Goal: Transaction & Acquisition: Book appointment/travel/reservation

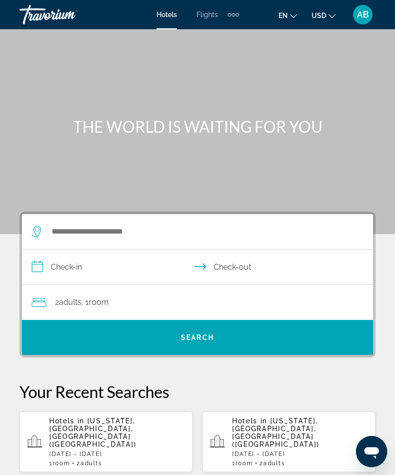
click at [239, 9] on div "Extra navigation items" at bounding box center [233, 14] width 11 height 15
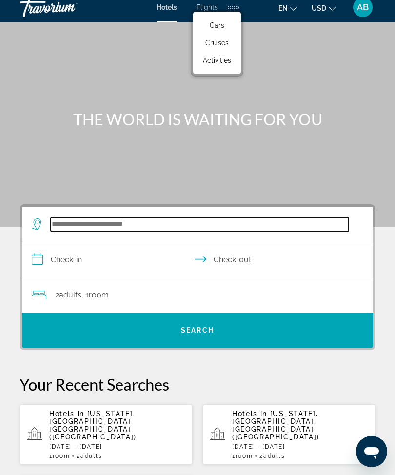
click at [144, 225] on input "Search widget" at bounding box center [200, 224] width 298 height 15
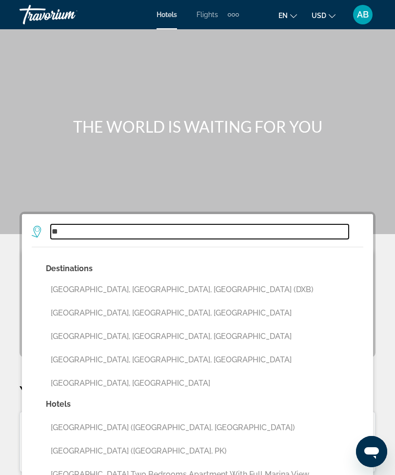
type input "*"
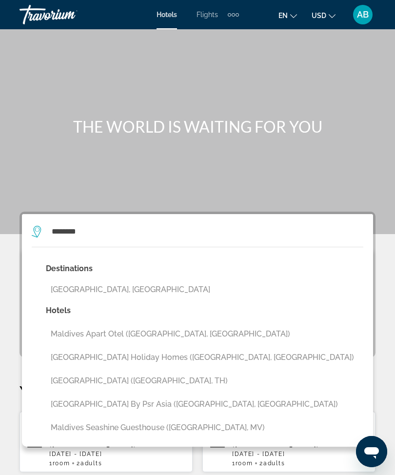
click at [99, 288] on button "[GEOGRAPHIC_DATA], [GEOGRAPHIC_DATA]" at bounding box center [205, 290] width 318 height 19
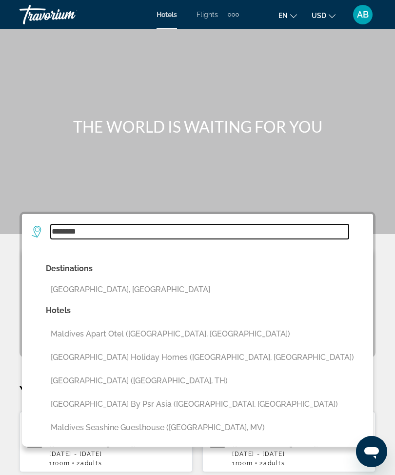
type input "**********"
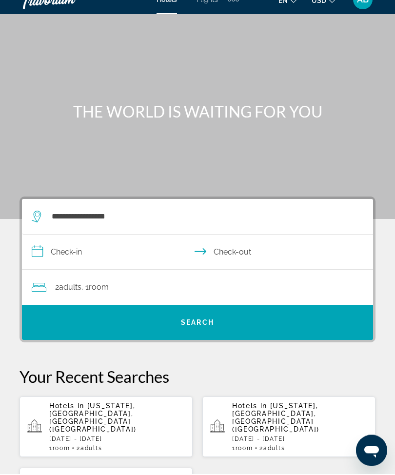
click at [36, 253] on input "**********" at bounding box center [199, 255] width 355 height 38
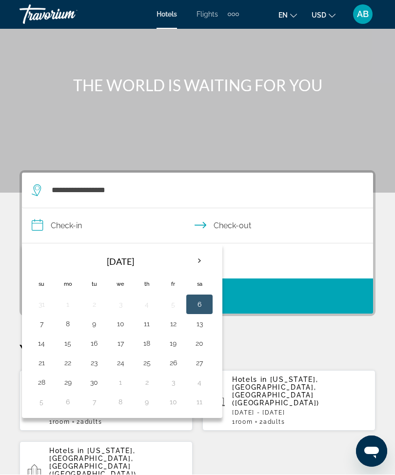
click at [202, 251] on th "Next month" at bounding box center [199, 261] width 26 height 21
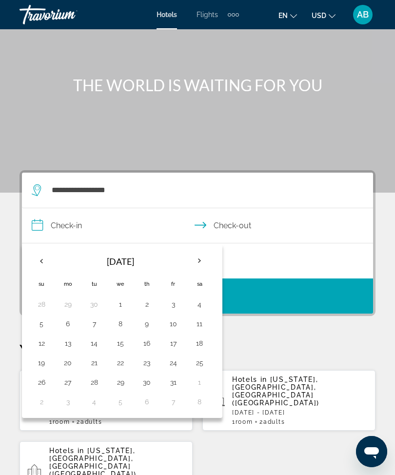
click at [207, 268] on th "Next month" at bounding box center [199, 260] width 26 height 21
click at [202, 268] on th "Next month" at bounding box center [199, 260] width 26 height 21
click at [204, 265] on th "Next month" at bounding box center [199, 260] width 26 height 21
click at [202, 266] on th "Next month" at bounding box center [199, 260] width 26 height 21
click at [208, 264] on th "Next month" at bounding box center [199, 260] width 26 height 21
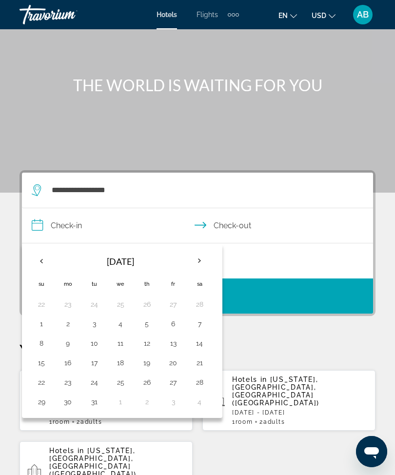
click at [121, 367] on button "18" at bounding box center [121, 363] width 16 height 14
click at [197, 365] on button "21" at bounding box center [200, 363] width 16 height 14
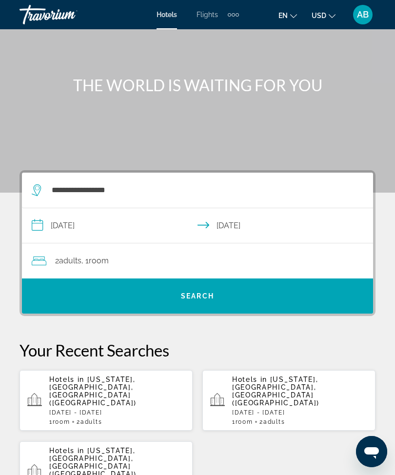
type input "**********"
click at [201, 296] on span "Search" at bounding box center [197, 296] width 33 height 8
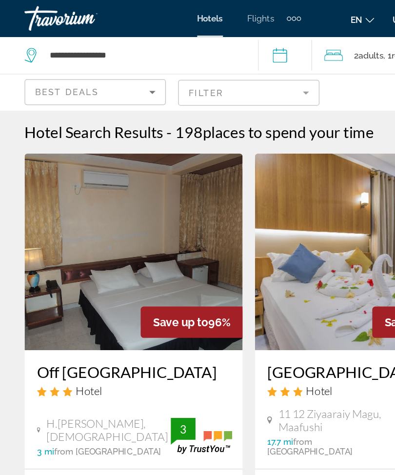
click at [252, 74] on mat-form-field "Filter" at bounding box center [197, 73] width 112 height 20
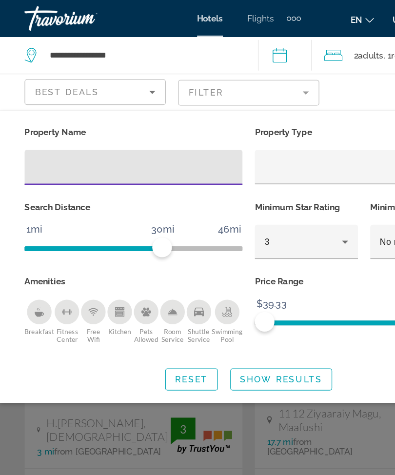
click at [276, 194] on icon "Hotel Filters" at bounding box center [274, 192] width 12 height 12
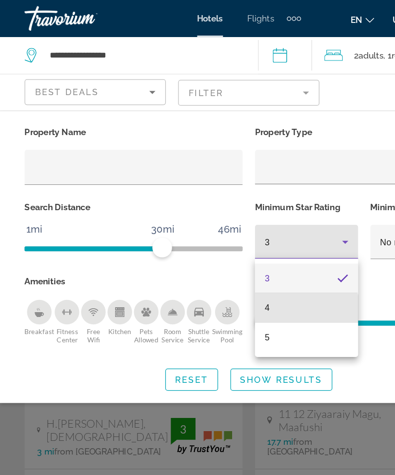
click at [239, 250] on mat-option "4" at bounding box center [243, 244] width 82 height 23
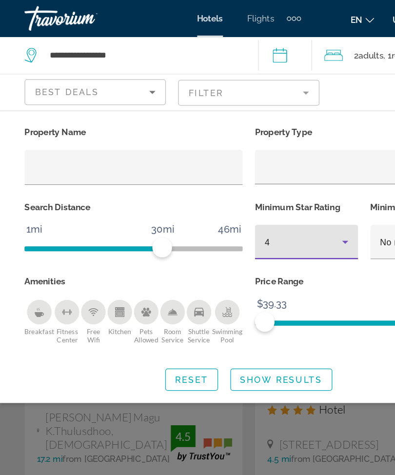
click at [222, 304] on span "Show Results" at bounding box center [223, 302] width 65 height 8
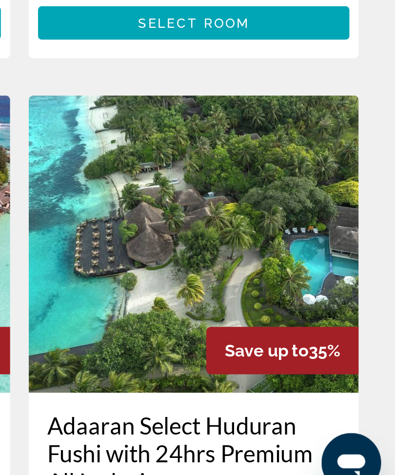
scroll to position [225, 0]
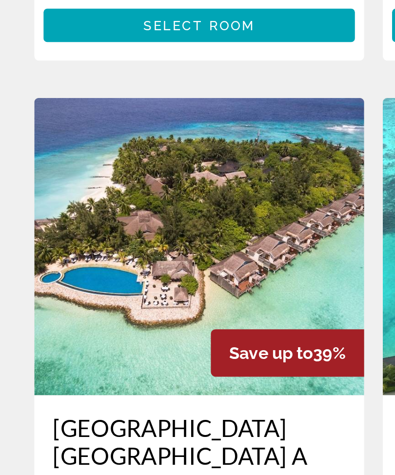
click at [156, 259] on img "Main content" at bounding box center [106, 337] width 173 height 156
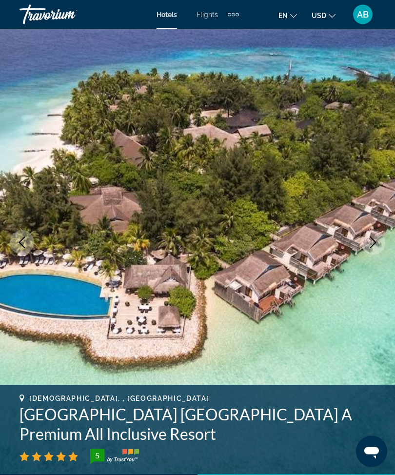
scroll to position [19, 0]
click at [375, 245] on icon "Next image" at bounding box center [373, 243] width 12 height 12
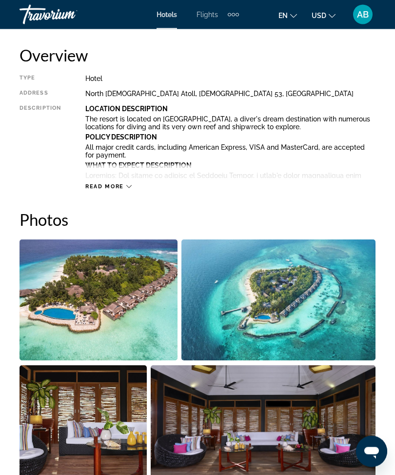
scroll to position [532, 0]
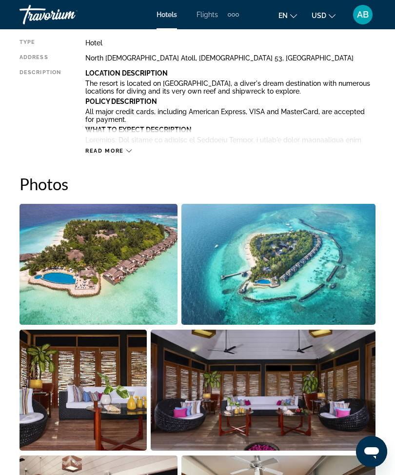
click at [123, 274] on img "Open full-screen image slider" at bounding box center [99, 264] width 158 height 121
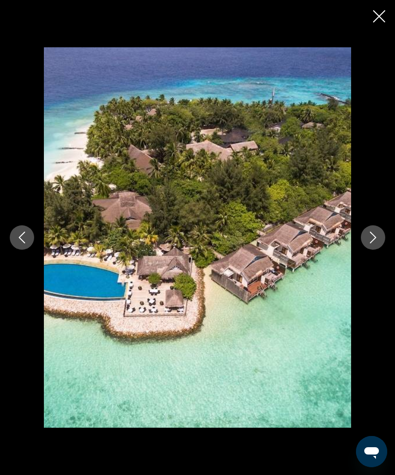
click at [372, 243] on icon "Next image" at bounding box center [373, 238] width 12 height 12
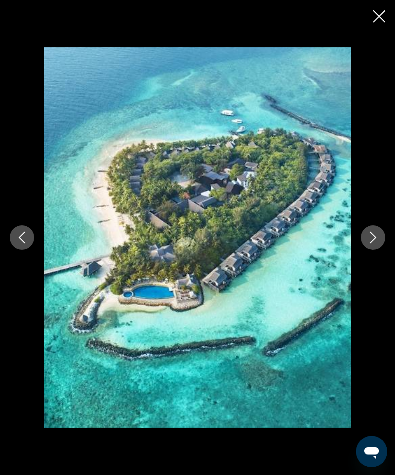
click at [375, 243] on icon "Next image" at bounding box center [373, 238] width 12 height 12
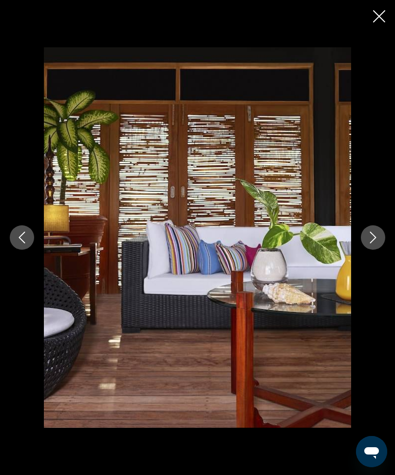
click at [375, 243] on icon "Next image" at bounding box center [373, 238] width 12 height 12
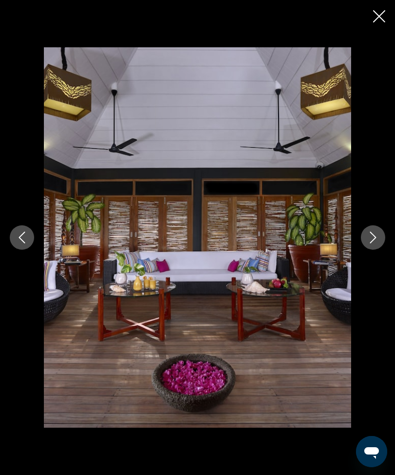
click at [373, 250] on button "Next image" at bounding box center [373, 237] width 24 height 24
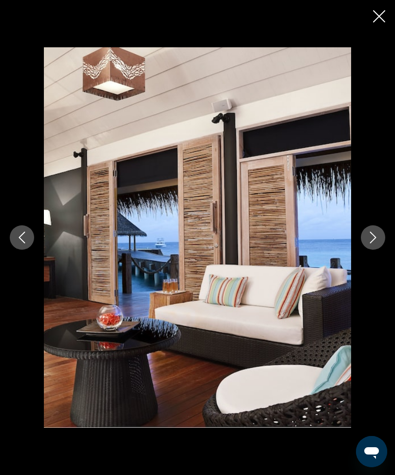
click at [380, 250] on button "Next image" at bounding box center [373, 237] width 24 height 24
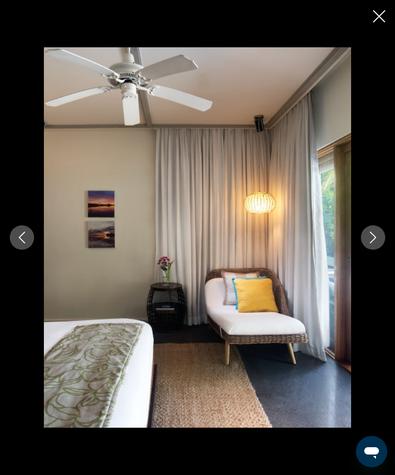
click at [376, 243] on icon "Next image" at bounding box center [373, 238] width 12 height 12
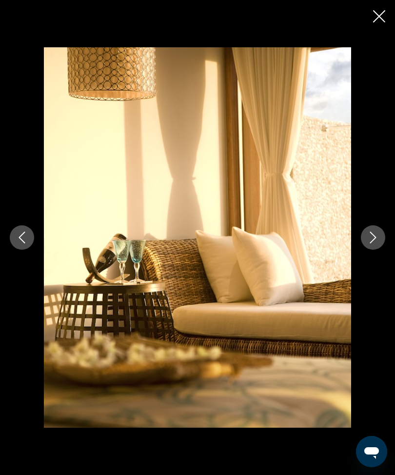
click at [371, 243] on icon "Next image" at bounding box center [373, 238] width 12 height 12
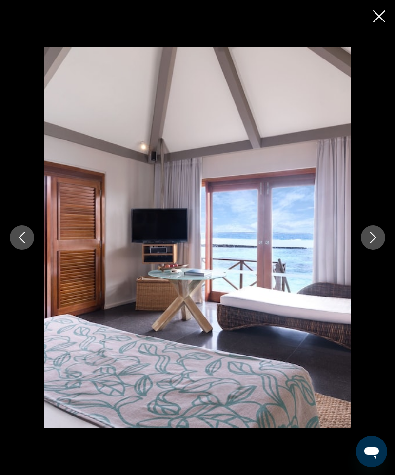
click at [372, 243] on icon "Next image" at bounding box center [373, 238] width 12 height 12
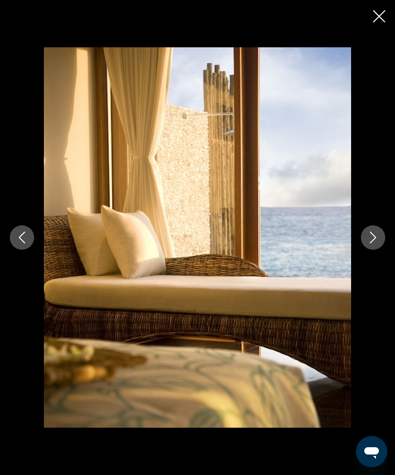
click at [369, 250] on button "Next image" at bounding box center [373, 237] width 24 height 24
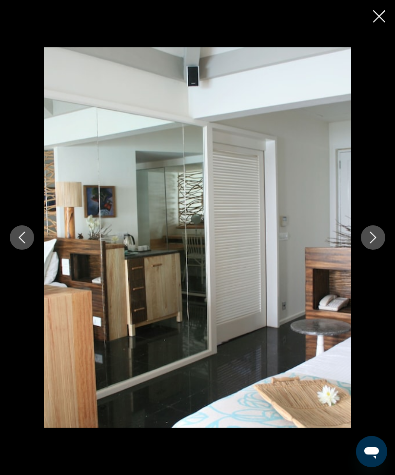
click at [373, 243] on icon "Next image" at bounding box center [373, 238] width 12 height 12
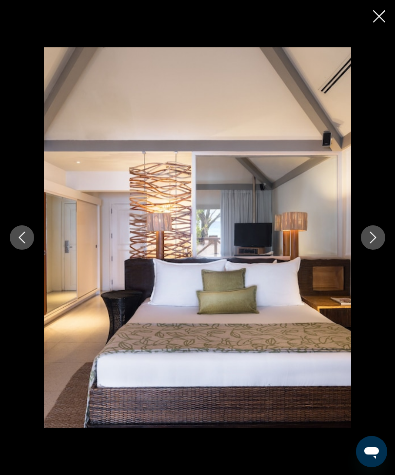
click at [384, 250] on button "Next image" at bounding box center [373, 237] width 24 height 24
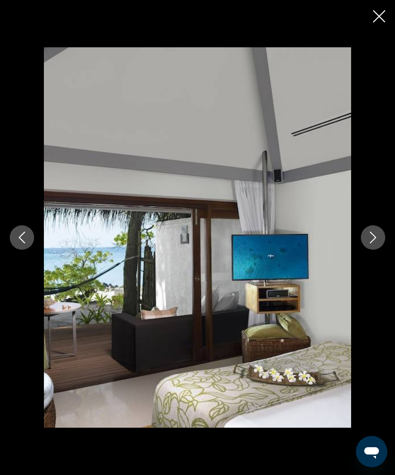
click at [373, 250] on button "Next image" at bounding box center [373, 237] width 24 height 24
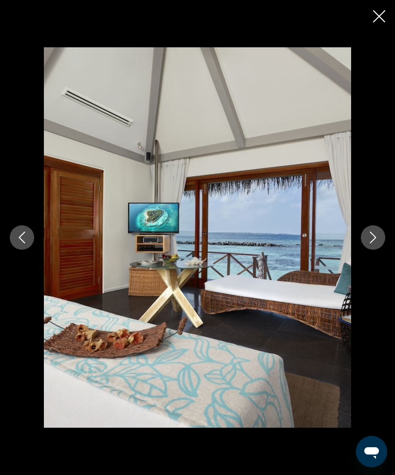
click at [365, 264] on div "prev next" at bounding box center [197, 237] width 395 height 380
click at [364, 264] on div "prev next" at bounding box center [197, 237] width 395 height 380
click at [378, 243] on icon "Next image" at bounding box center [373, 238] width 12 height 12
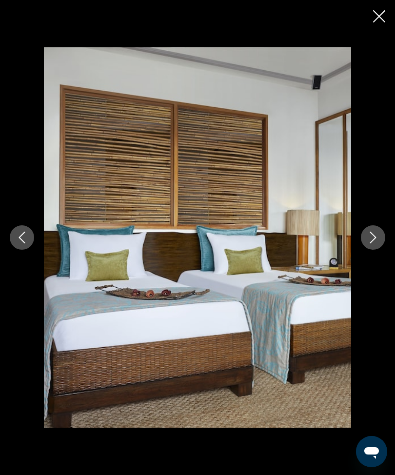
click at [375, 12] on icon "Close slideshow" at bounding box center [379, 16] width 12 height 12
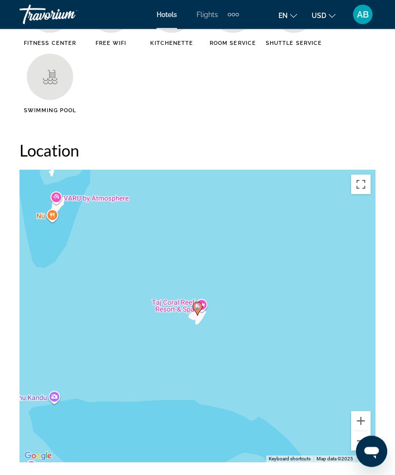
scroll to position [1163, 0]
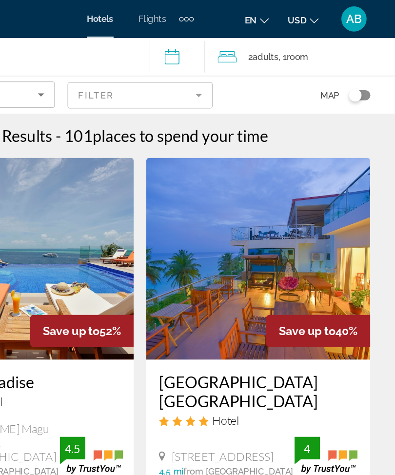
click at [153, 71] on mat-form-field "Filter" at bounding box center [197, 73] width 112 height 20
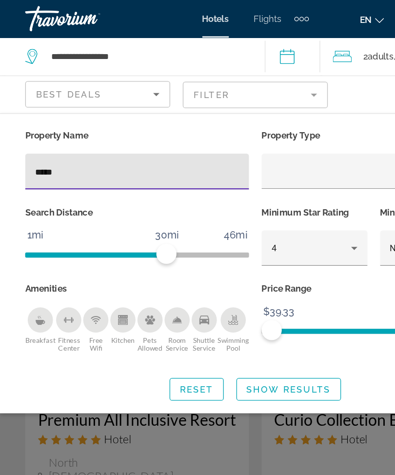
type input "******"
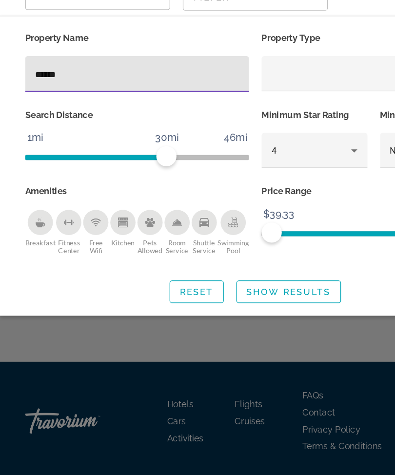
click at [221, 290] on span "Search widget" at bounding box center [223, 301] width 80 height 23
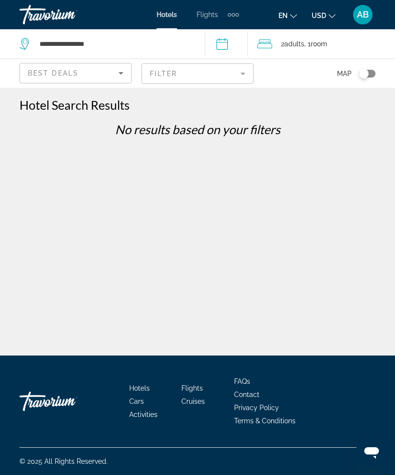
click at [244, 70] on mat-form-field "Filter" at bounding box center [197, 73] width 112 height 20
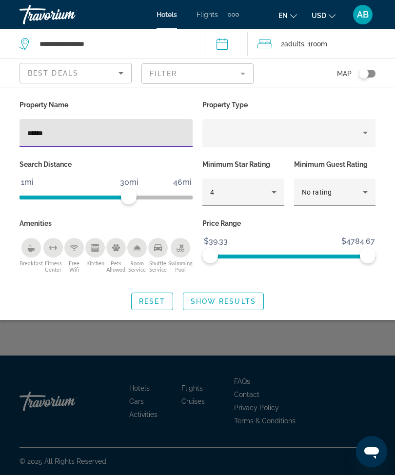
click at [105, 135] on input "******" at bounding box center [106, 133] width 158 height 12
type input "**********"
click at [238, 310] on span "Search widget" at bounding box center [223, 301] width 80 height 23
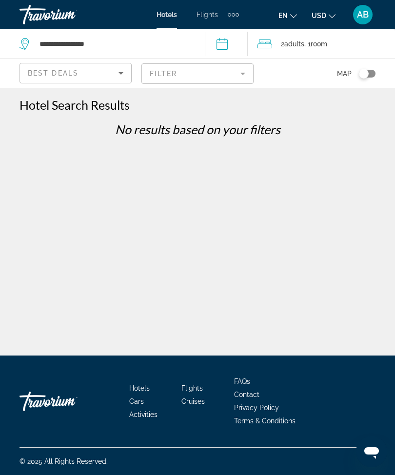
click at [247, 72] on mat-form-field "Filter" at bounding box center [197, 73] width 112 height 20
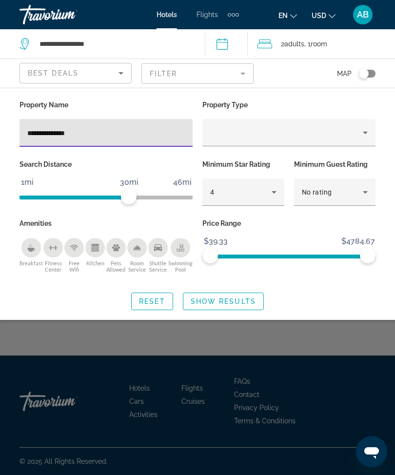
click at [152, 136] on input "**********" at bounding box center [106, 133] width 158 height 12
type input "*"
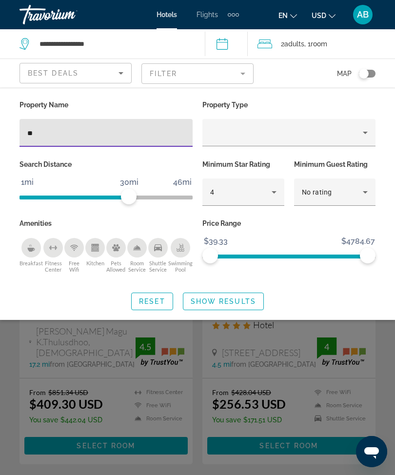
type input "***"
click at [242, 305] on span "Search widget" at bounding box center [223, 301] width 80 height 23
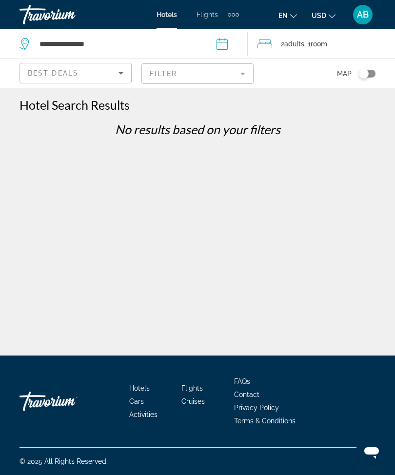
click at [246, 74] on mat-form-field "Filter" at bounding box center [197, 73] width 112 height 20
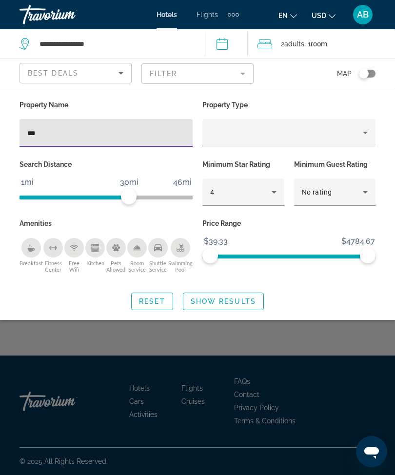
click at [137, 127] on input "***" at bounding box center [106, 133] width 158 height 12
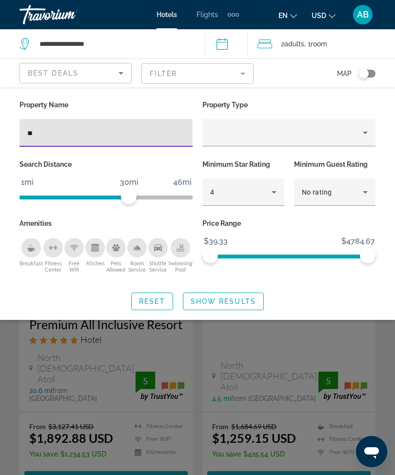
type input "***"
click at [245, 298] on span "Show Results" at bounding box center [223, 302] width 65 height 8
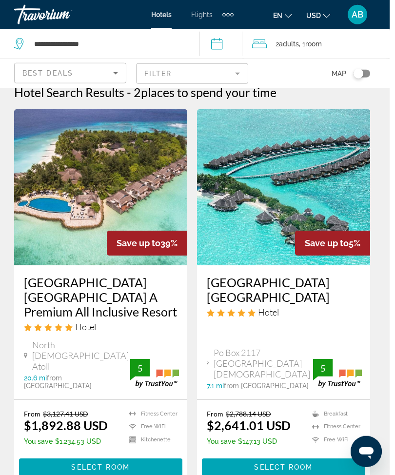
scroll to position [57, 0]
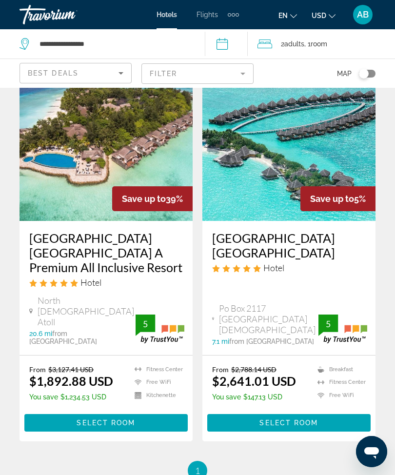
click at [303, 132] on img "Main content" at bounding box center [288, 143] width 173 height 156
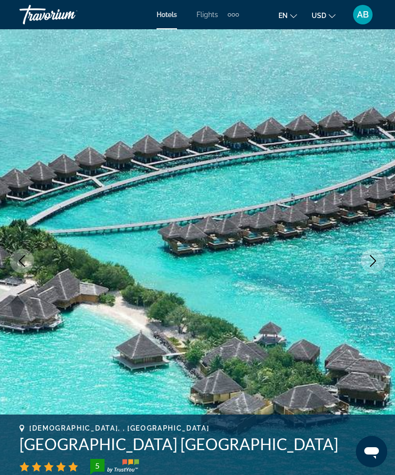
click at [371, 264] on icon "Next image" at bounding box center [373, 261] width 12 height 12
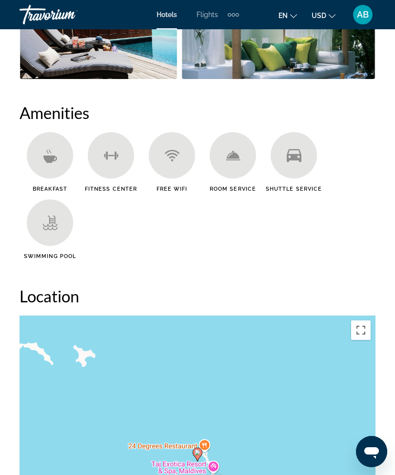
scroll to position [1006, 0]
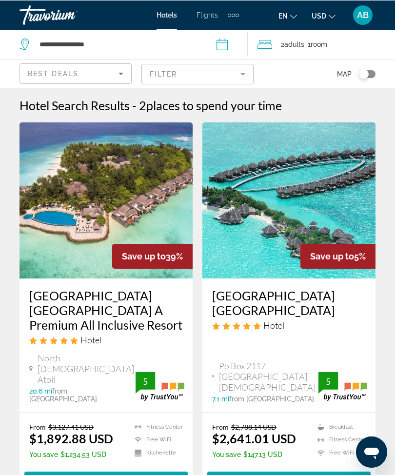
click at [242, 73] on mat-form-field "Filter" at bounding box center [197, 73] width 112 height 20
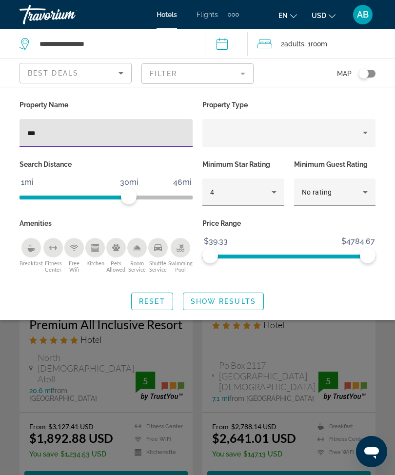
click at [157, 135] on input "***" at bounding box center [106, 133] width 158 height 12
click at [334, 286] on div "Property Name *** Property Type Search Distance 1mi 46mi 30mi Minimum Star Rati…" at bounding box center [197, 204] width 395 height 212
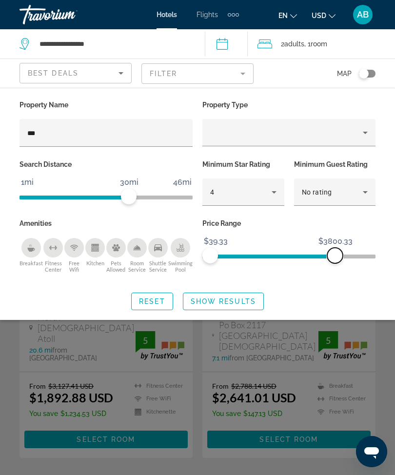
scroll to position [63, 0]
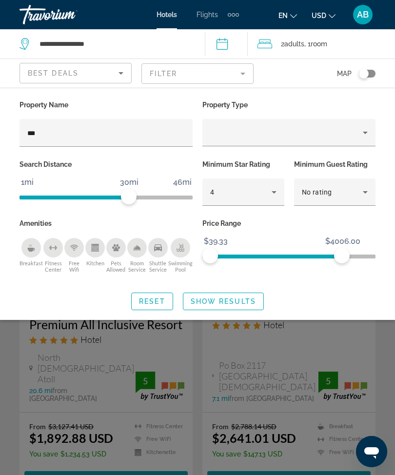
click at [215, 362] on div "Search widget" at bounding box center [197, 310] width 395 height 329
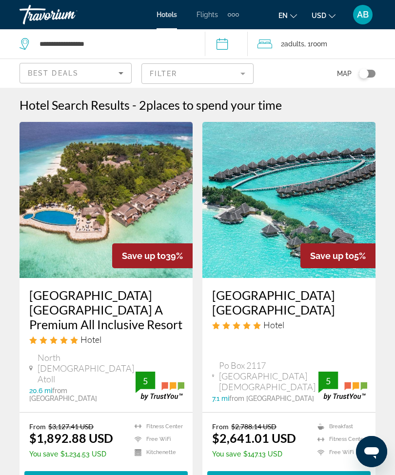
click at [290, 475] on span "Select Room" at bounding box center [289, 480] width 59 height 8
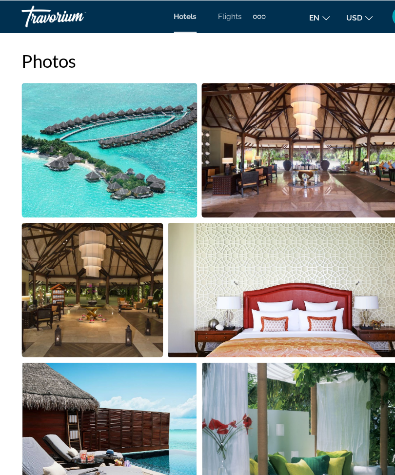
scroll to position [618, 0]
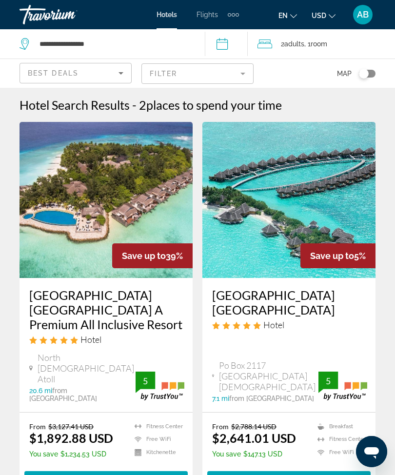
click at [242, 80] on mat-form-field "Filter" at bounding box center [197, 73] width 112 height 20
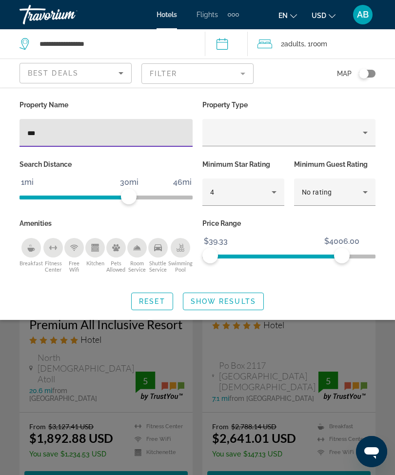
click at [111, 132] on input "***" at bounding box center [106, 133] width 158 height 12
type input "*"
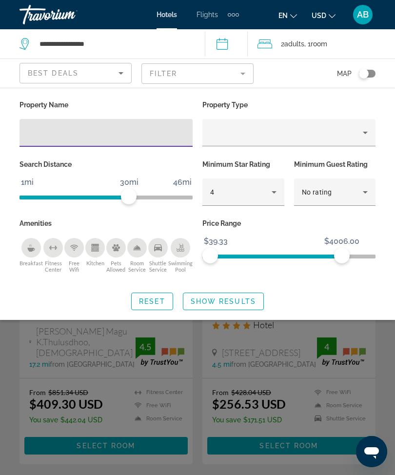
click at [230, 301] on span "Show Results" at bounding box center [223, 302] width 65 height 8
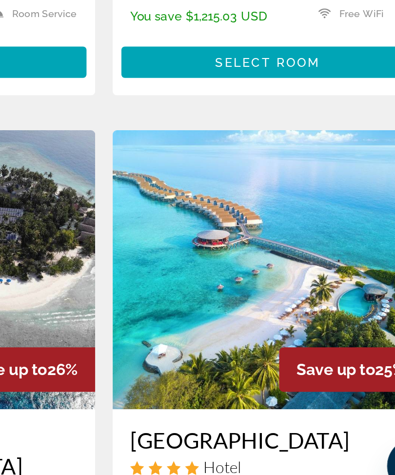
scroll to position [1369, 0]
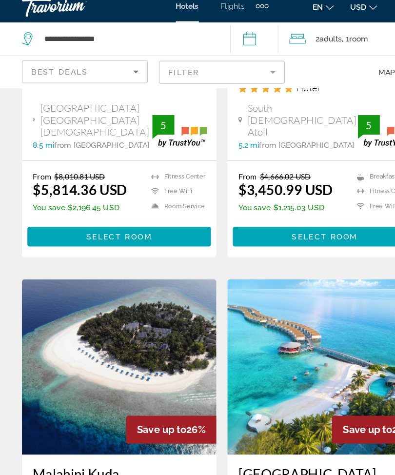
click at [143, 258] on img "Main content" at bounding box center [106, 336] width 173 height 156
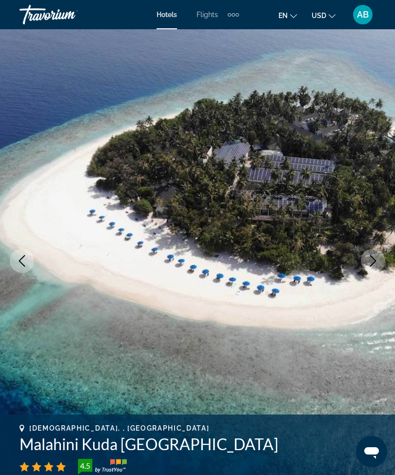
click at [372, 260] on icon "Next image" at bounding box center [373, 261] width 12 height 12
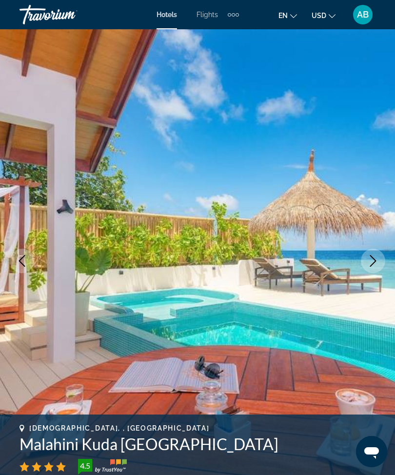
click at [375, 262] on icon "Next image" at bounding box center [373, 261] width 6 height 12
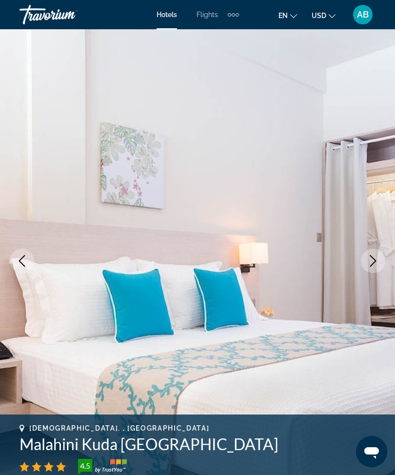
click at [374, 266] on icon "Next image" at bounding box center [373, 261] width 12 height 12
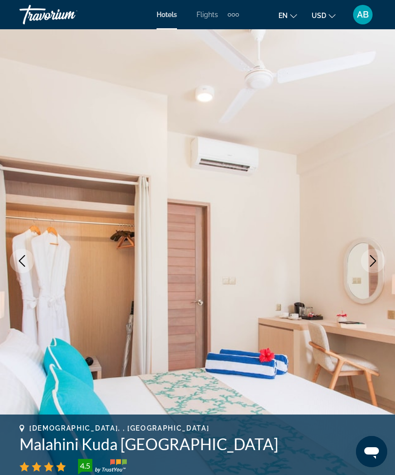
click at [377, 258] on icon "Next image" at bounding box center [373, 261] width 12 height 12
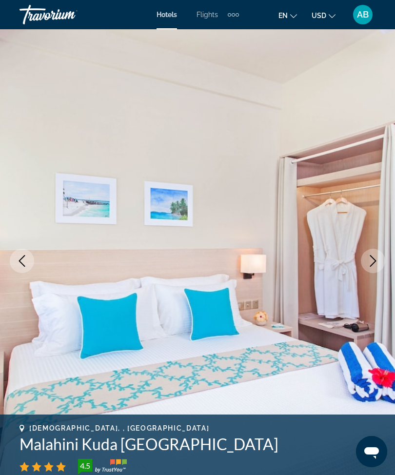
click at [375, 258] on icon "Next image" at bounding box center [373, 261] width 12 height 12
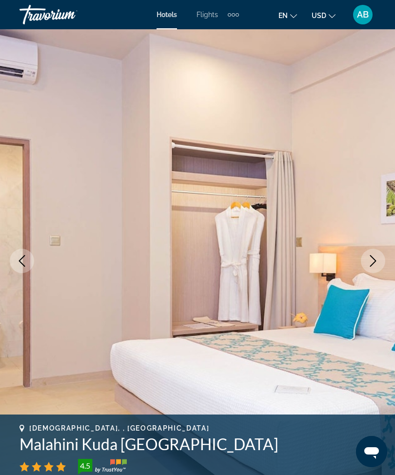
click at [372, 260] on icon "Next image" at bounding box center [373, 261] width 12 height 12
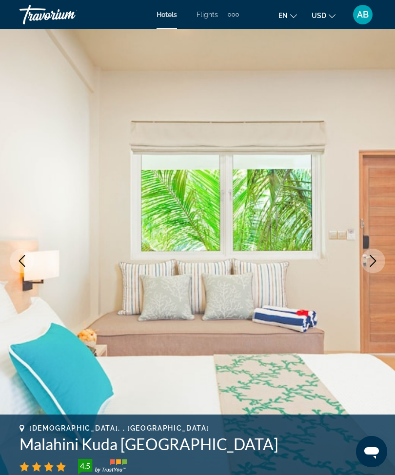
click at [375, 261] on icon "Next image" at bounding box center [373, 261] width 6 height 12
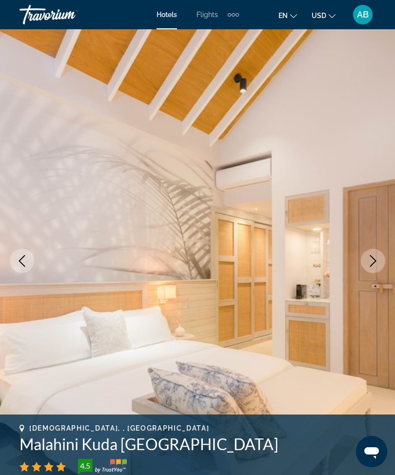
click at [376, 262] on icon "Next image" at bounding box center [373, 261] width 12 height 12
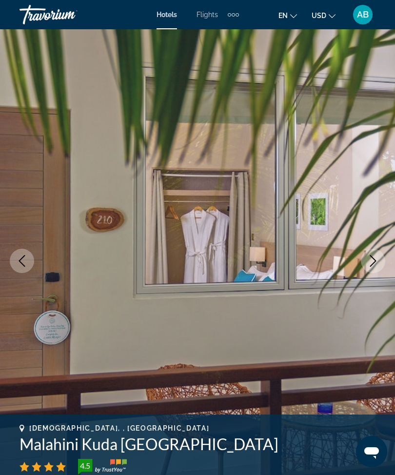
click at [375, 262] on icon "Next image" at bounding box center [373, 261] width 6 height 12
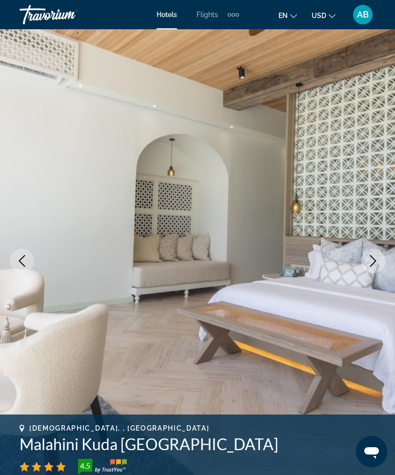
click at [375, 265] on icon "Next image" at bounding box center [373, 261] width 12 height 12
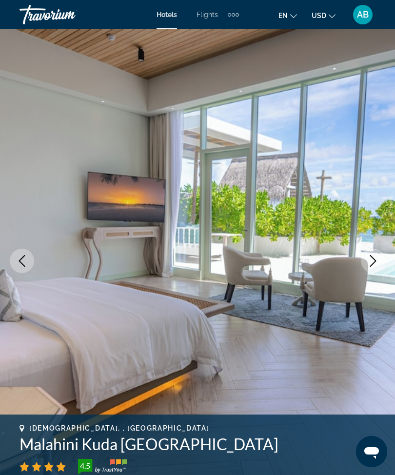
click at [373, 262] on icon "Next image" at bounding box center [373, 261] width 12 height 12
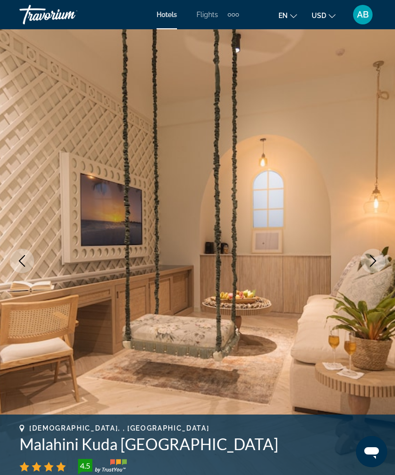
click at [376, 261] on icon "Next image" at bounding box center [373, 261] width 6 height 12
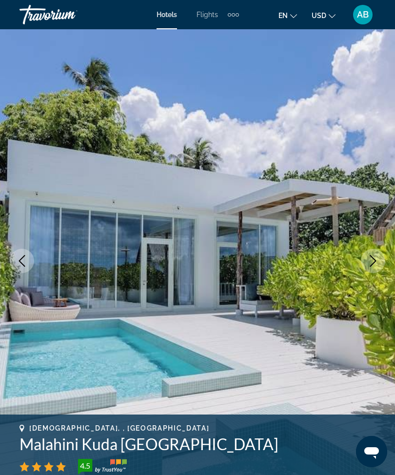
click at [377, 261] on icon "Next image" at bounding box center [373, 261] width 12 height 12
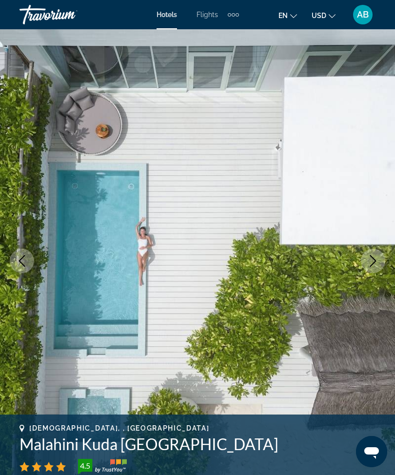
click at [376, 255] on icon "Next image" at bounding box center [373, 261] width 12 height 12
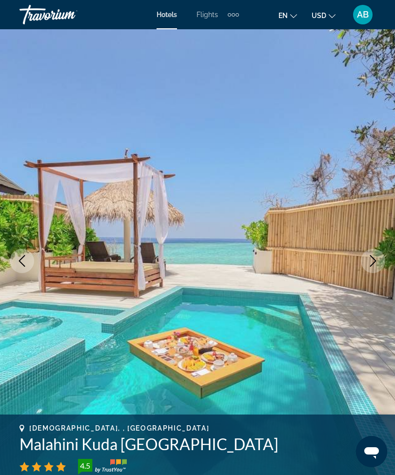
click at [374, 266] on icon "Next image" at bounding box center [373, 261] width 12 height 12
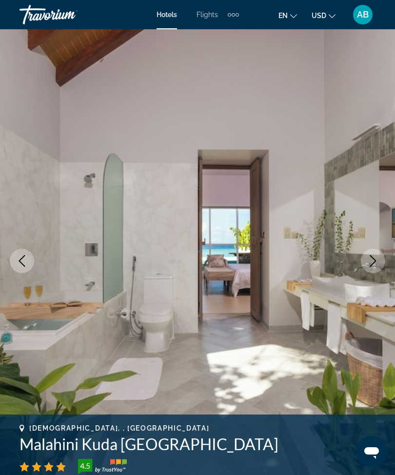
click at [378, 263] on icon "Next image" at bounding box center [373, 261] width 12 height 12
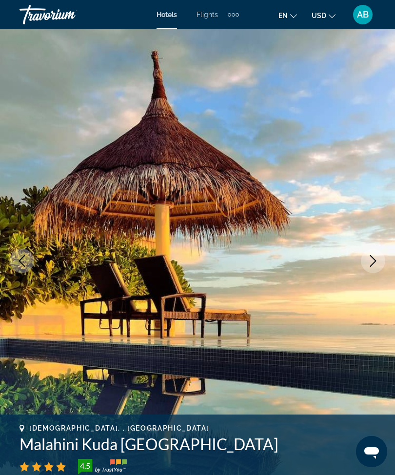
click at [378, 259] on icon "Next image" at bounding box center [373, 261] width 12 height 12
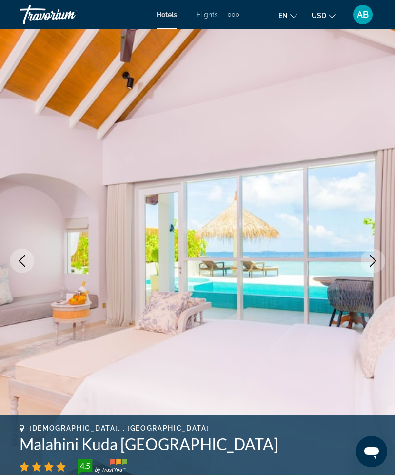
click at [376, 259] on icon "Next image" at bounding box center [373, 261] width 12 height 12
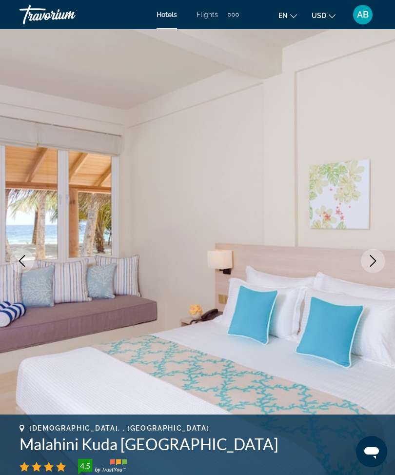
click at [379, 258] on button "Next image" at bounding box center [373, 261] width 24 height 24
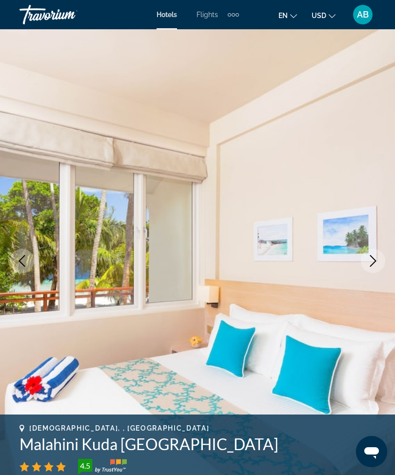
click at [372, 262] on icon "Next image" at bounding box center [373, 261] width 12 height 12
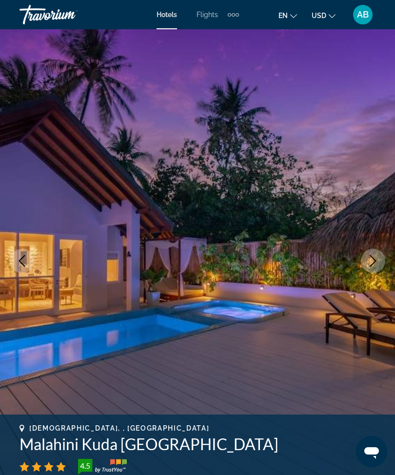
click at [376, 262] on icon "Next image" at bounding box center [373, 261] width 12 height 12
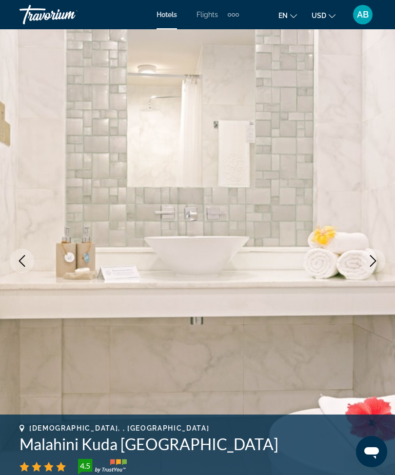
click at [370, 258] on icon "Next image" at bounding box center [373, 261] width 12 height 12
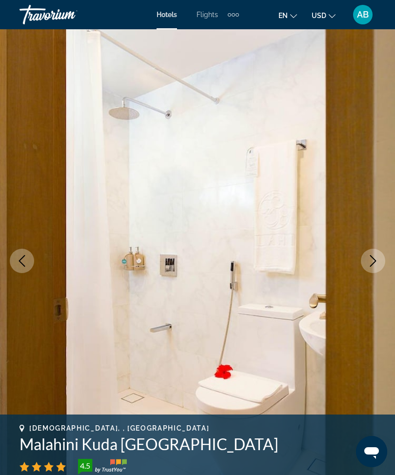
click at [371, 265] on icon "Next image" at bounding box center [373, 261] width 12 height 12
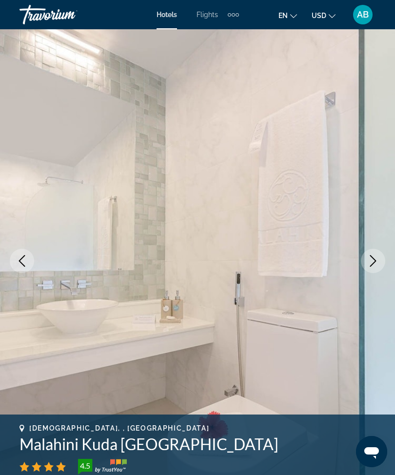
click at [376, 260] on icon "Next image" at bounding box center [373, 261] width 12 height 12
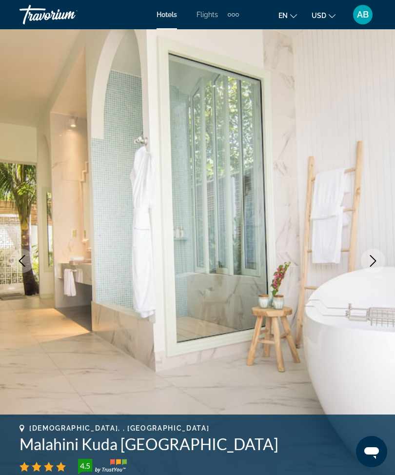
click at [371, 262] on icon "Next image" at bounding box center [373, 261] width 12 height 12
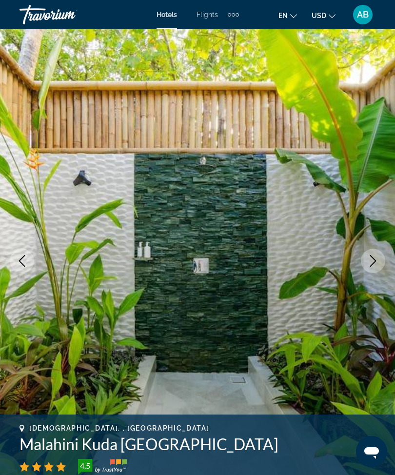
click at [379, 256] on icon "Next image" at bounding box center [373, 261] width 12 height 12
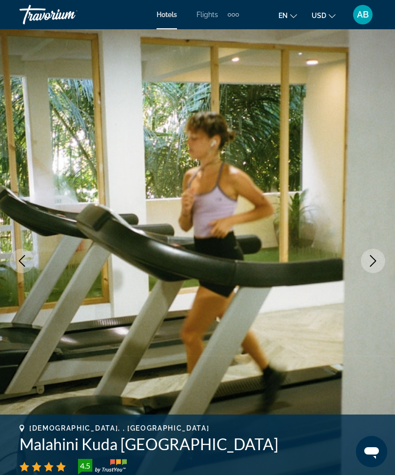
click at [371, 259] on icon "Next image" at bounding box center [373, 261] width 12 height 12
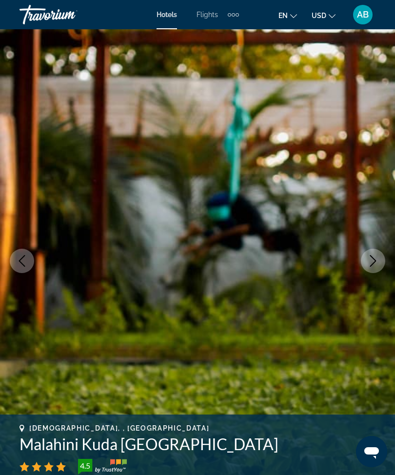
click at [379, 261] on button "Next image" at bounding box center [373, 261] width 24 height 24
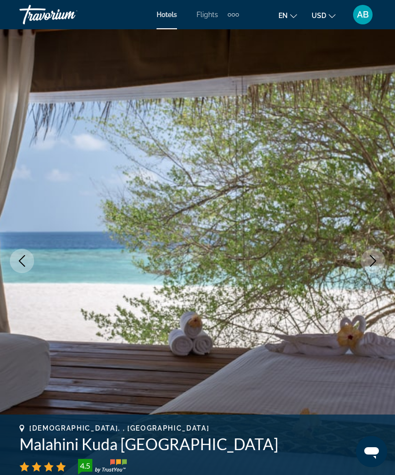
click at [377, 265] on icon "Next image" at bounding box center [373, 261] width 12 height 12
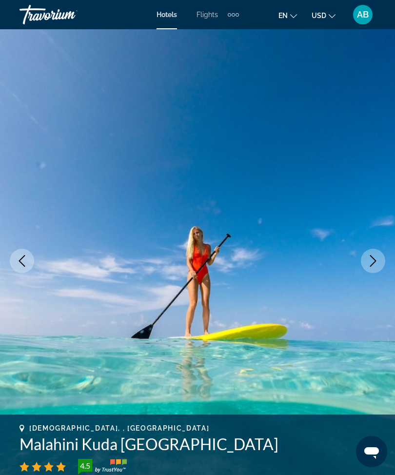
click at [376, 260] on icon "Next image" at bounding box center [373, 261] width 12 height 12
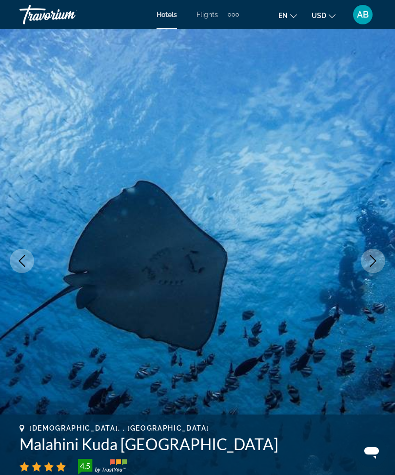
click at [378, 260] on icon "Next image" at bounding box center [373, 261] width 12 height 12
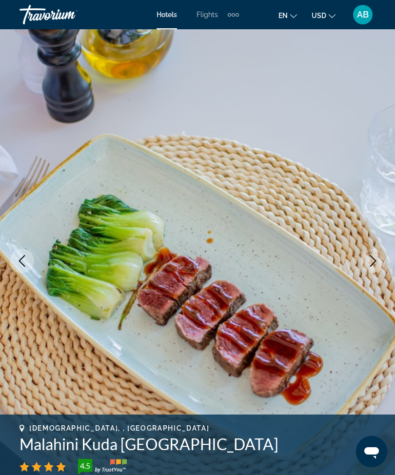
click at [375, 262] on icon "Next image" at bounding box center [373, 261] width 6 height 12
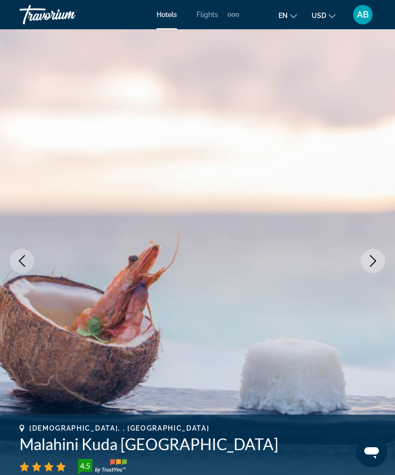
click at [379, 260] on icon "Next image" at bounding box center [373, 261] width 12 height 12
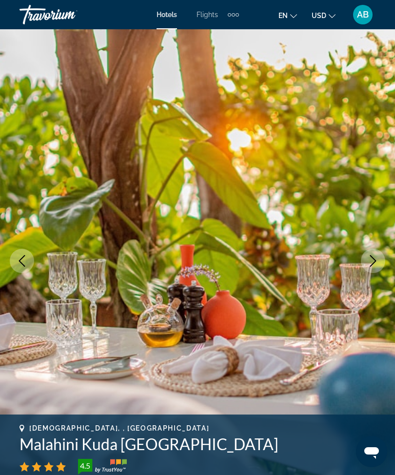
click at [375, 261] on icon "Next image" at bounding box center [373, 261] width 6 height 12
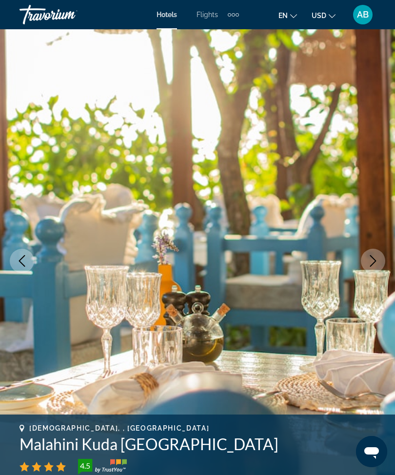
click at [376, 262] on icon "Next image" at bounding box center [373, 261] width 12 height 12
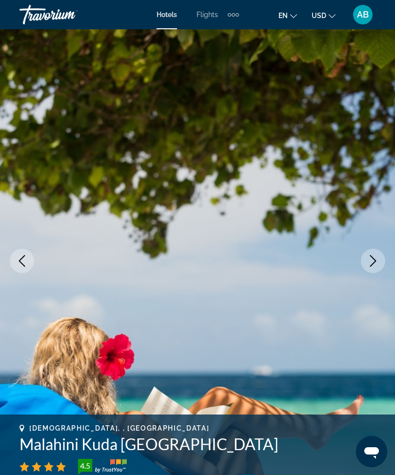
click at [377, 263] on icon "Next image" at bounding box center [373, 261] width 12 height 12
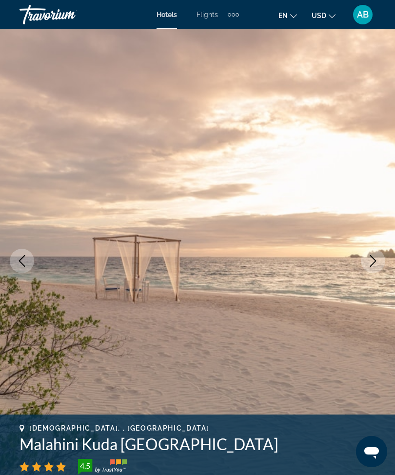
click at [366, 267] on button "Next image" at bounding box center [373, 261] width 24 height 24
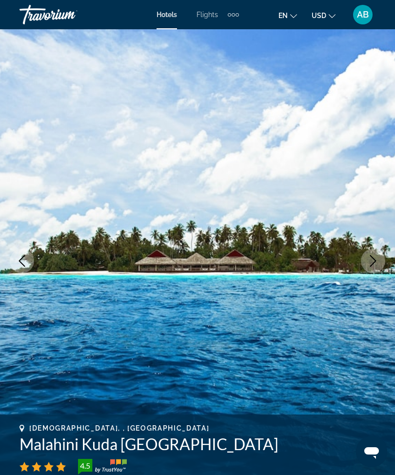
click at [372, 266] on icon "Next image" at bounding box center [373, 261] width 12 height 12
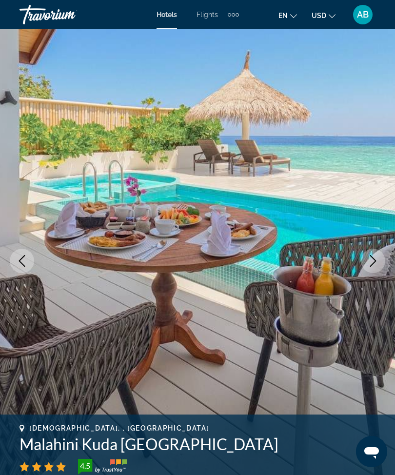
click at [379, 263] on icon "Next image" at bounding box center [373, 261] width 12 height 12
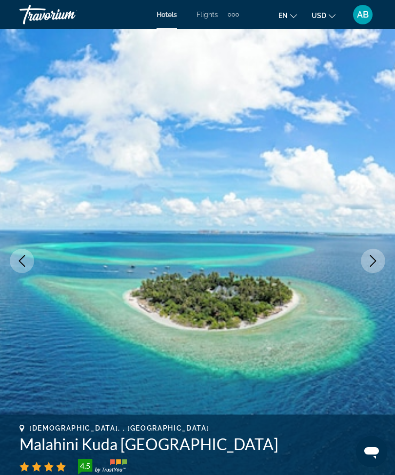
click at [393, 254] on img "Main content" at bounding box center [197, 260] width 395 height 463
click at [374, 262] on icon "Next image" at bounding box center [373, 261] width 12 height 12
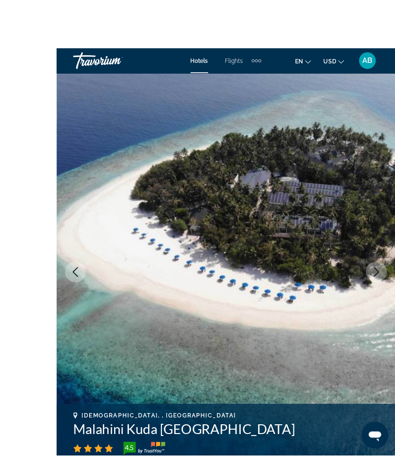
scroll to position [14, 0]
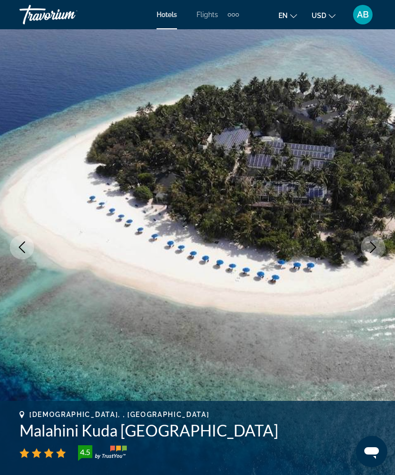
click at [369, 244] on icon "Next image" at bounding box center [373, 248] width 12 height 12
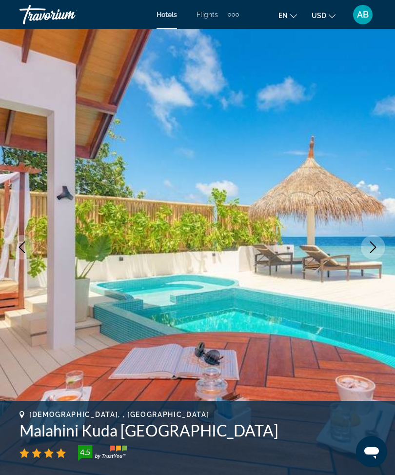
click at [371, 245] on icon "Next image" at bounding box center [373, 248] width 12 height 12
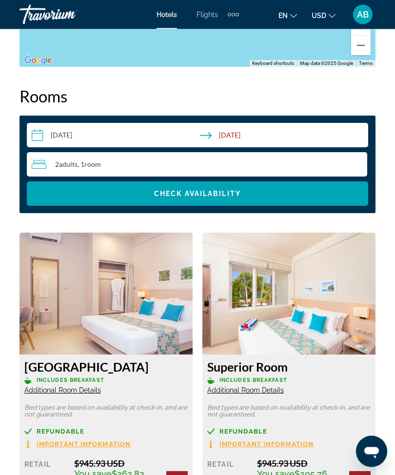
scroll to position [1386, 0]
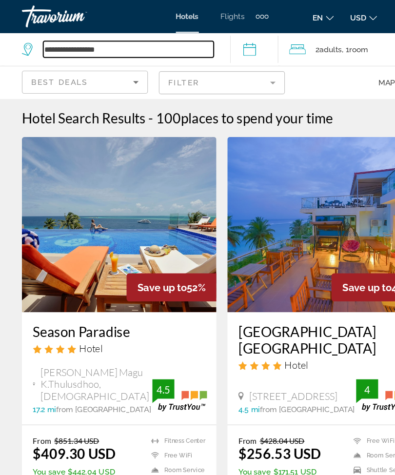
click at [140, 45] on input "**********" at bounding box center [115, 44] width 152 height 15
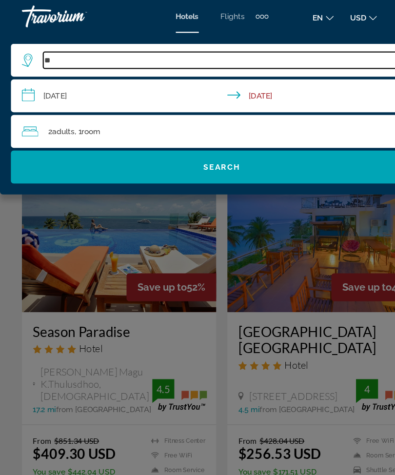
type input "*"
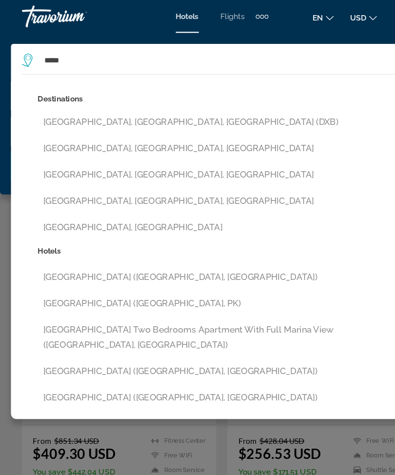
click at [215, 100] on button "[GEOGRAPHIC_DATA], [GEOGRAPHIC_DATA], [GEOGRAPHIC_DATA] (DXB)" at bounding box center [205, 109] width 342 height 19
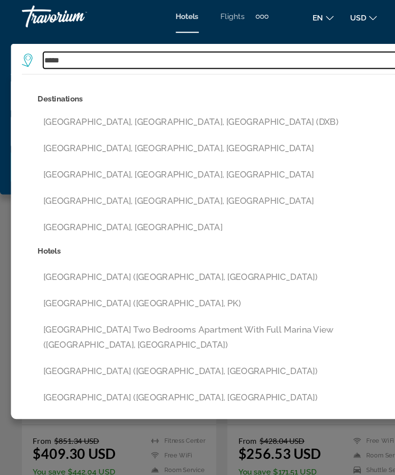
type input "**********"
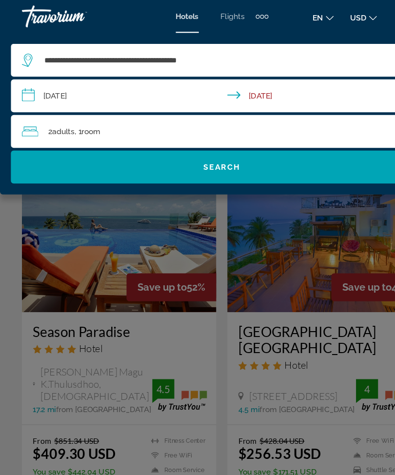
click at [24, 78] on input "**********" at bounding box center [200, 87] width 380 height 32
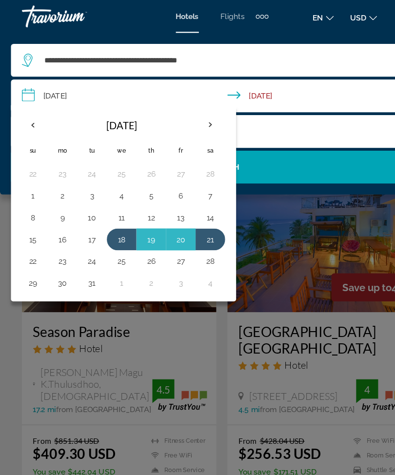
click at [81, 193] on button "10" at bounding box center [82, 194] width 16 height 14
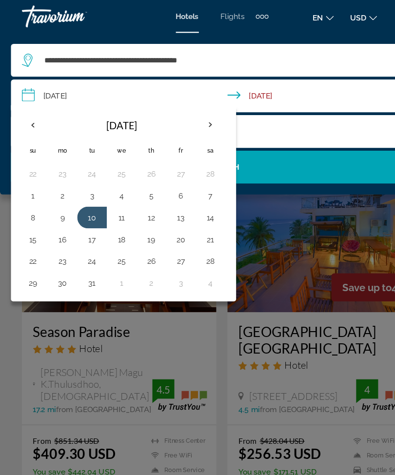
click at [30, 215] on button "15" at bounding box center [29, 213] width 16 height 14
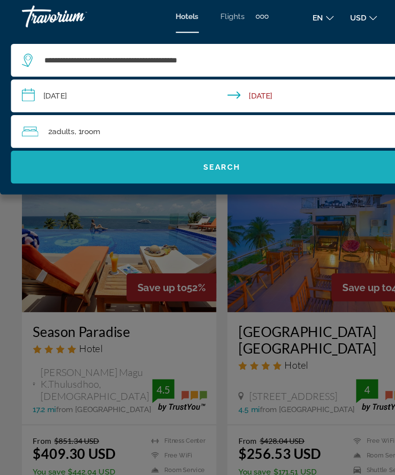
click at [205, 154] on span "Search widget" at bounding box center [198, 148] width 376 height 23
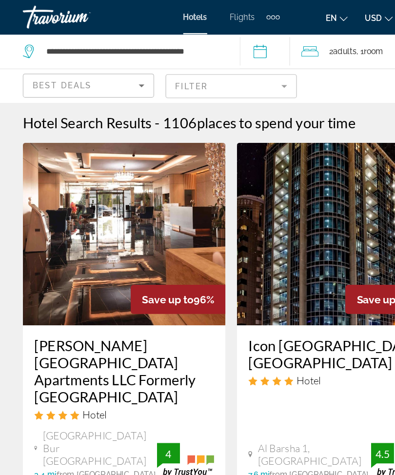
click at [290, 47] on span "2 Adult Adults" at bounding box center [292, 44] width 23 height 14
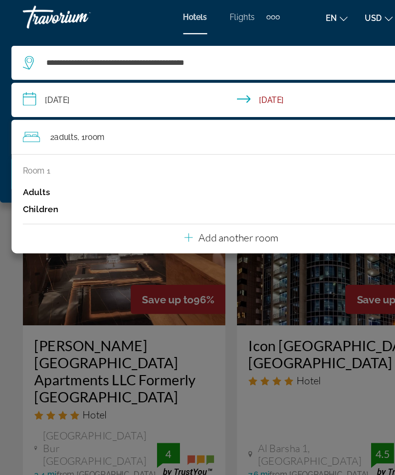
click at [29, 91] on input "**********" at bounding box center [200, 87] width 380 height 32
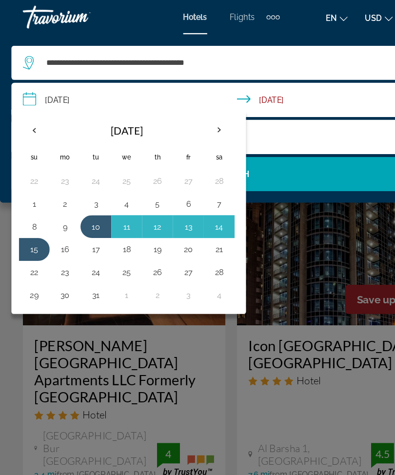
click at [30, 215] on button "15" at bounding box center [29, 213] width 16 height 14
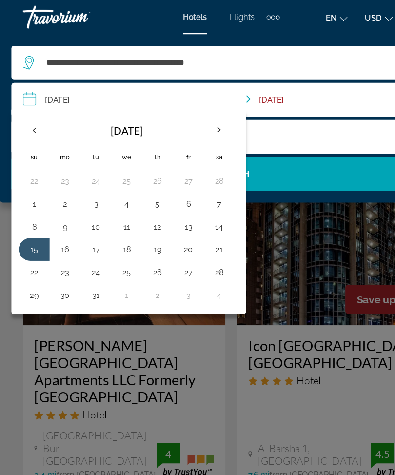
click at [115, 215] on button "18" at bounding box center [109, 213] width 16 height 14
type input "**********"
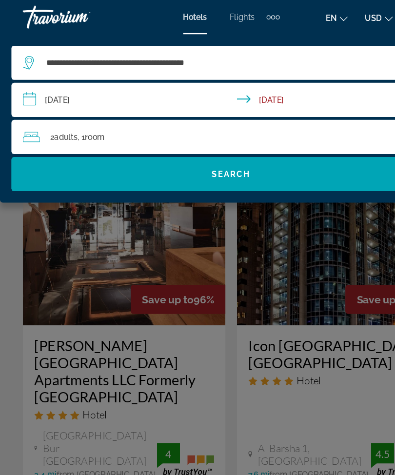
click at [205, 142] on span "Search widget" at bounding box center [198, 148] width 376 height 23
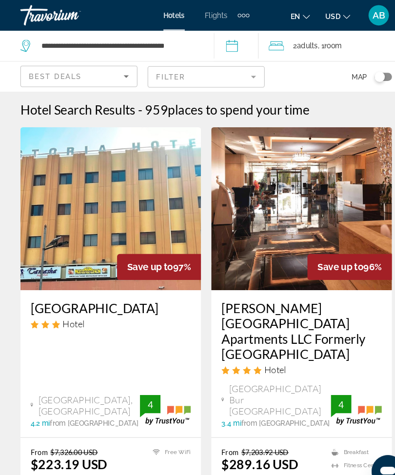
click at [275, 52] on div "2 Adult Adults , 1 Room rooms" at bounding box center [327, 43] width 138 height 29
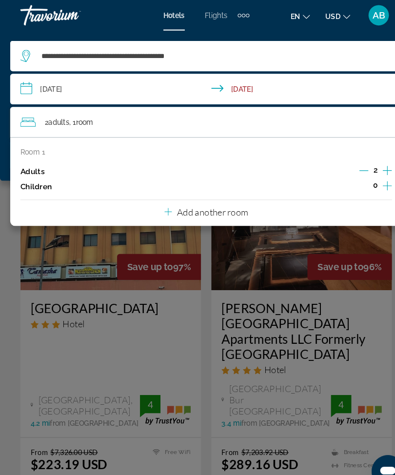
click at [15, 241] on div "Main content" at bounding box center [197, 237] width 395 height 475
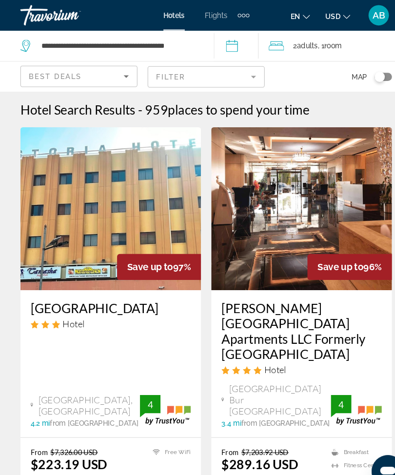
click at [243, 81] on mat-form-field "Filter" at bounding box center [197, 73] width 112 height 20
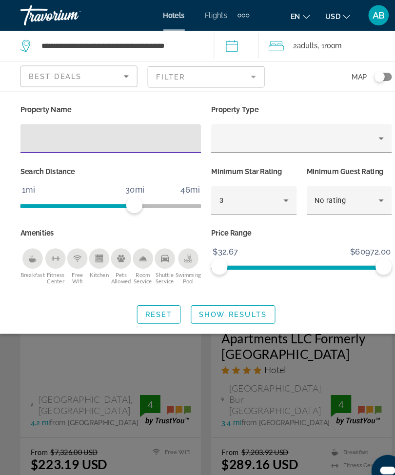
click at [144, 128] on input "Hotel Filters" at bounding box center [106, 133] width 158 height 12
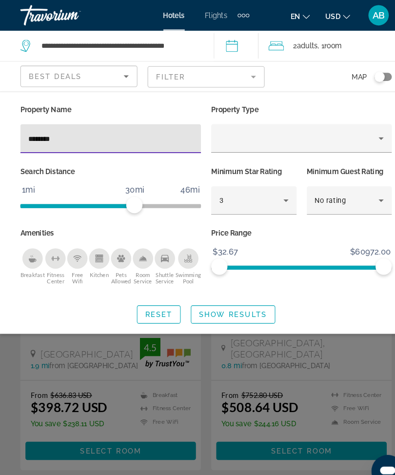
type input "*********"
click at [224, 298] on span "Show Results" at bounding box center [223, 302] width 65 height 8
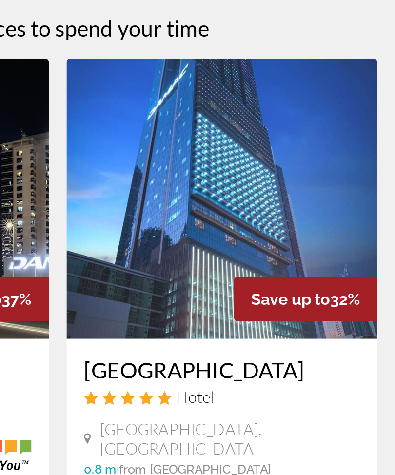
click at [202, 122] on img "Main content" at bounding box center [288, 200] width 173 height 156
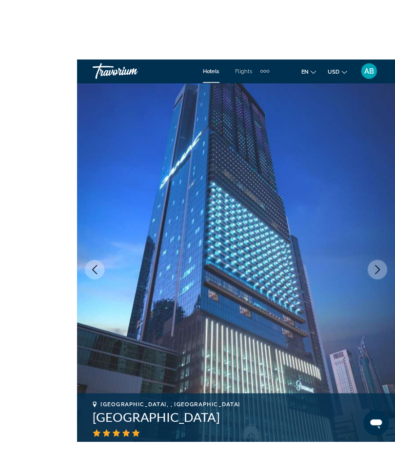
scroll to position [10, 0]
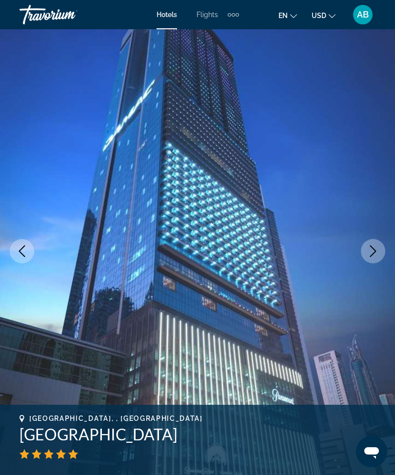
click at [365, 252] on button "Next image" at bounding box center [373, 251] width 24 height 24
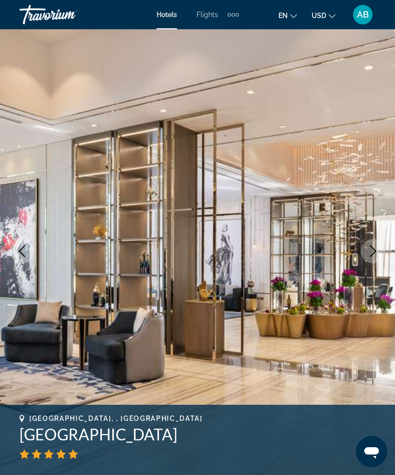
click at [367, 257] on button "Next image" at bounding box center [373, 251] width 24 height 24
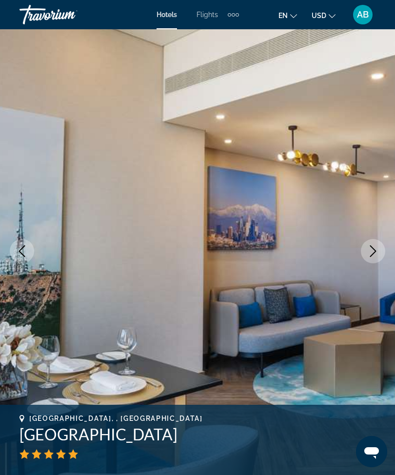
click at [378, 247] on icon "Next image" at bounding box center [373, 251] width 12 height 12
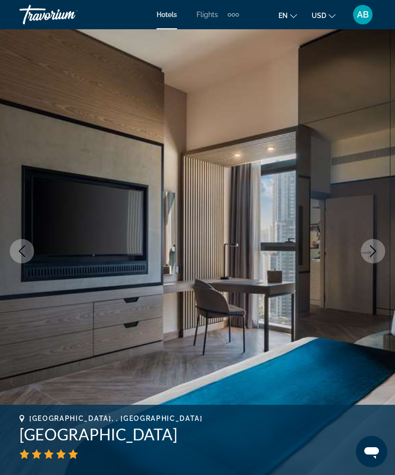
click at [371, 254] on icon "Next image" at bounding box center [373, 251] width 12 height 12
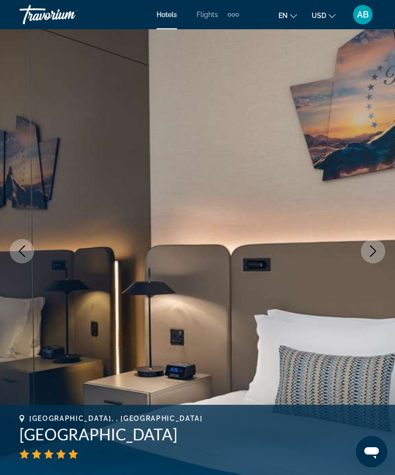
click at [370, 248] on icon "Next image" at bounding box center [373, 251] width 12 height 12
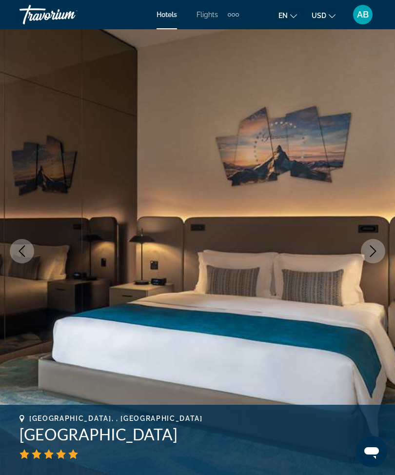
click at [370, 252] on icon "Next image" at bounding box center [373, 251] width 12 height 12
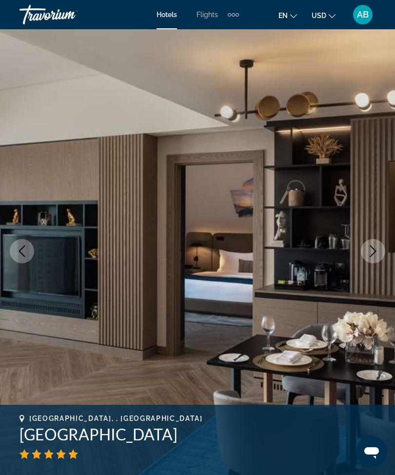
click at [377, 251] on icon "Next image" at bounding box center [373, 251] width 12 height 12
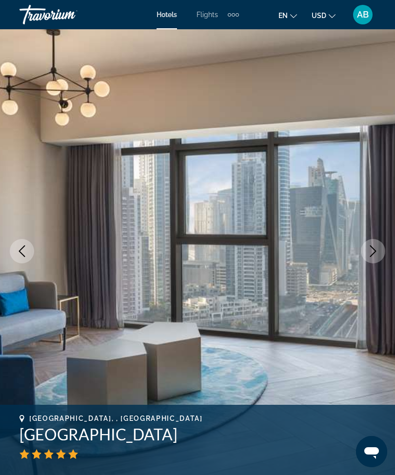
click at [372, 246] on icon "Next image" at bounding box center [373, 251] width 12 height 12
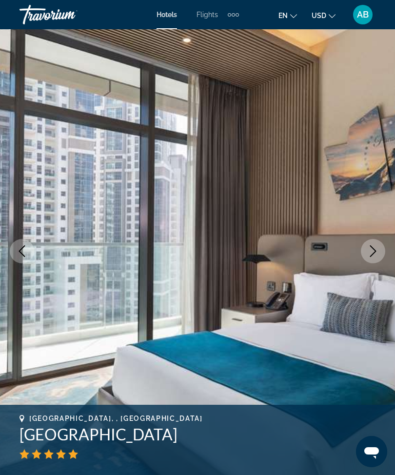
click at [376, 255] on icon "Next image" at bounding box center [373, 251] width 12 height 12
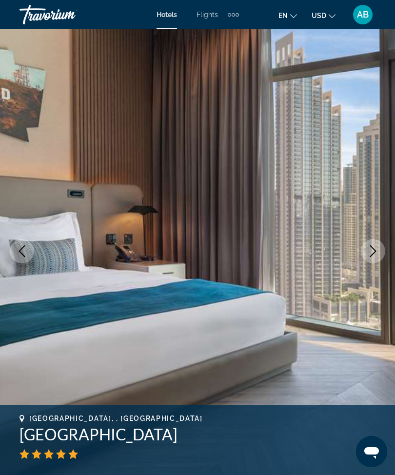
click at [370, 252] on icon "Next image" at bounding box center [373, 251] width 12 height 12
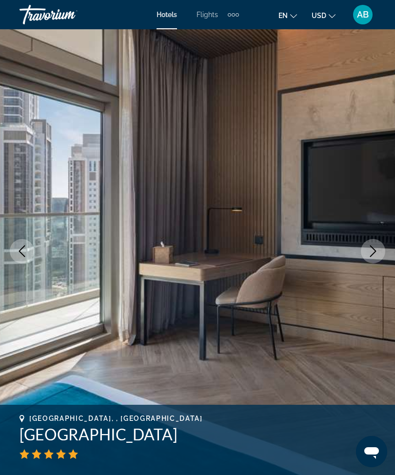
click at [372, 257] on button "Next image" at bounding box center [373, 251] width 24 height 24
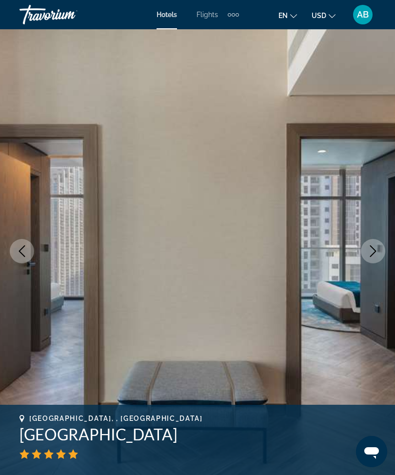
click at [372, 252] on icon "Next image" at bounding box center [373, 251] width 12 height 12
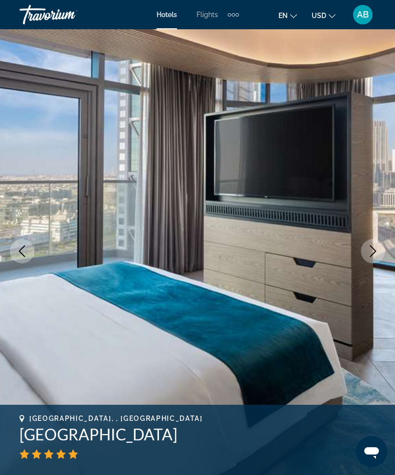
click at [375, 253] on icon "Next image" at bounding box center [373, 251] width 12 height 12
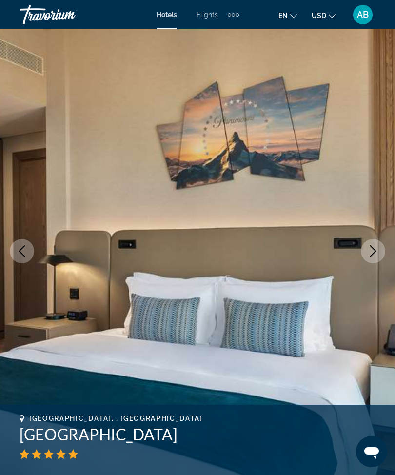
click at [374, 252] on icon "Next image" at bounding box center [373, 251] width 12 height 12
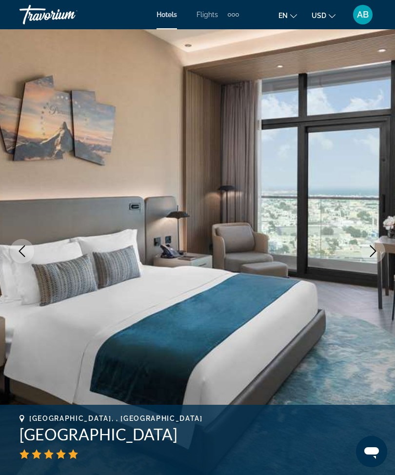
click at [374, 255] on icon "Next image" at bounding box center [373, 251] width 12 height 12
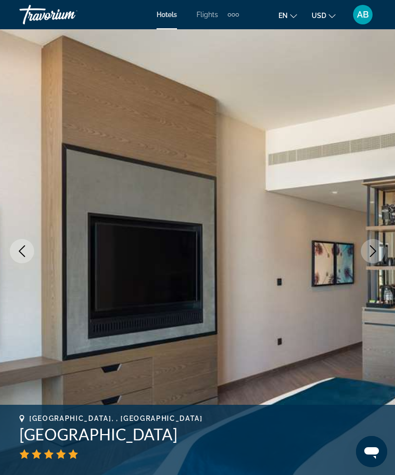
click at [365, 251] on button "Next image" at bounding box center [373, 251] width 24 height 24
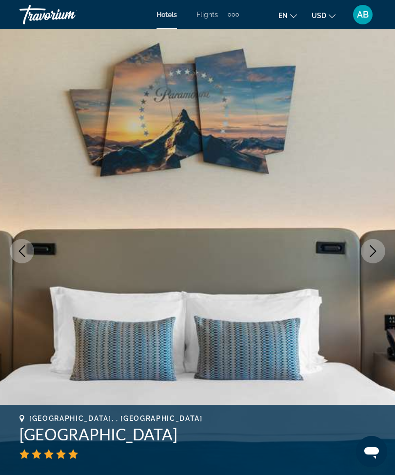
click at [368, 248] on icon "Next image" at bounding box center [373, 251] width 12 height 12
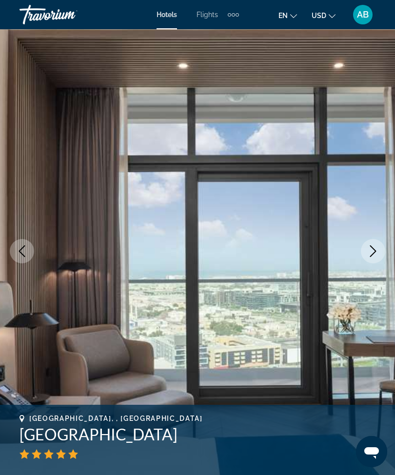
click at [379, 251] on icon "Next image" at bounding box center [373, 251] width 12 height 12
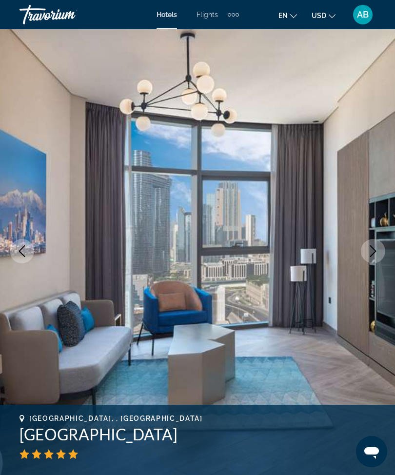
click at [367, 259] on button "Next image" at bounding box center [373, 251] width 24 height 24
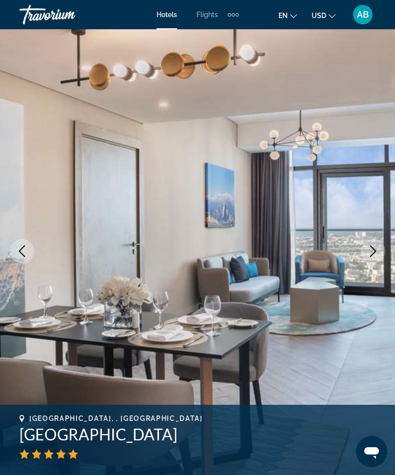
click at [370, 253] on icon "Next image" at bounding box center [373, 251] width 12 height 12
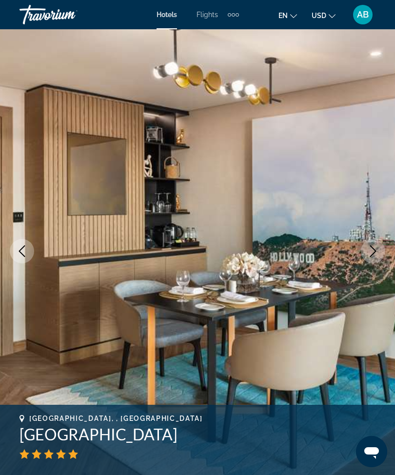
click at [377, 255] on icon "Next image" at bounding box center [373, 251] width 12 height 12
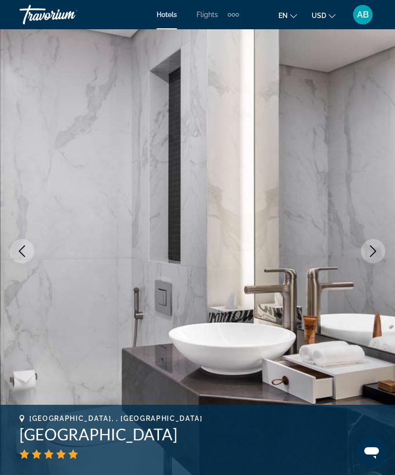
click at [374, 259] on button "Next image" at bounding box center [373, 251] width 24 height 24
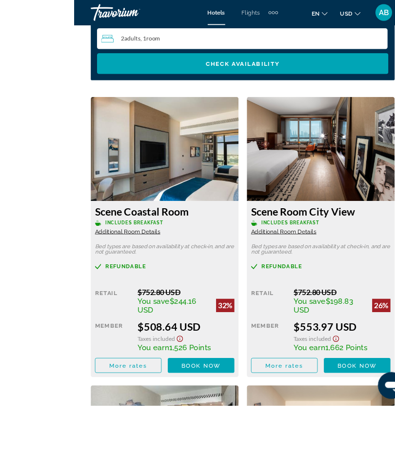
scroll to position [1683, 0]
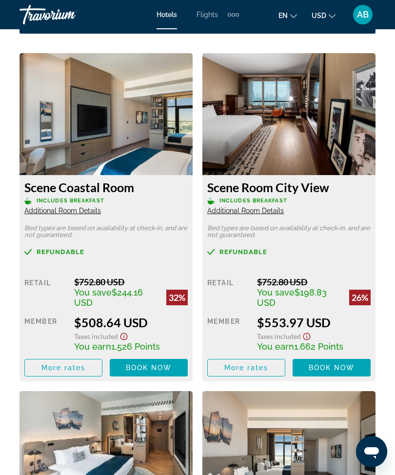
click at [155, 375] on span "Main content" at bounding box center [149, 367] width 78 height 23
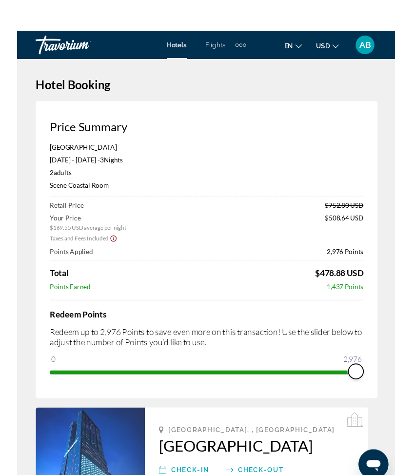
scroll to position [0, 0]
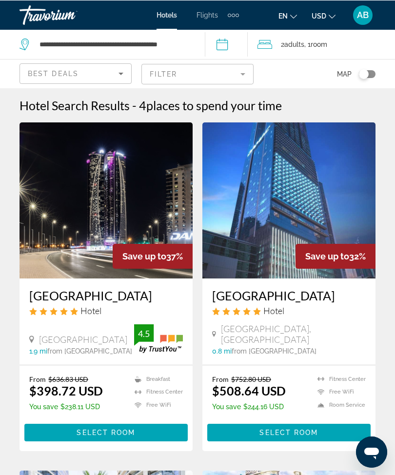
click at [243, 76] on mat-form-field "Filter" at bounding box center [197, 73] width 112 height 20
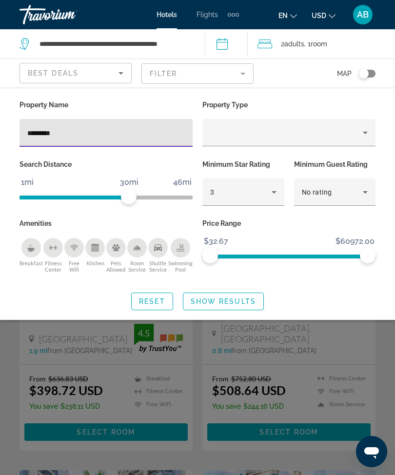
click at [96, 128] on input "*********" at bounding box center [106, 133] width 158 height 12
type input "*"
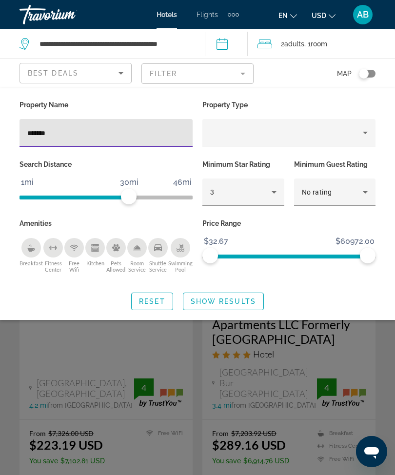
type input "********"
click at [240, 305] on span "Show Results" at bounding box center [223, 302] width 65 height 8
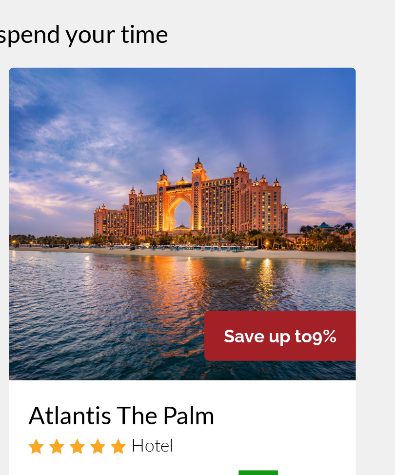
click at [202, 122] on img "Main content" at bounding box center [288, 200] width 173 height 156
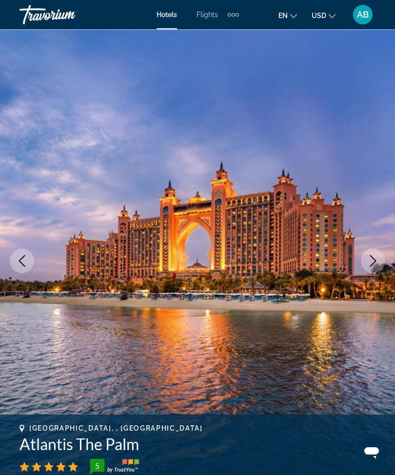
click at [363, 264] on button "Next image" at bounding box center [373, 261] width 24 height 24
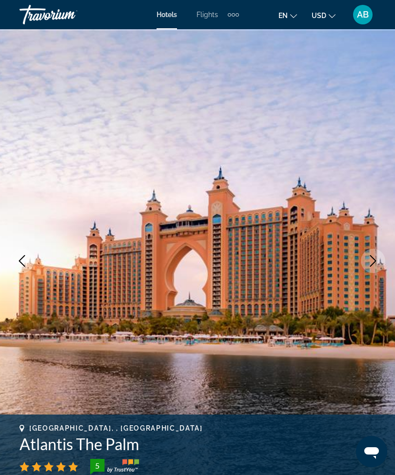
click at [20, 266] on icon "Previous image" at bounding box center [22, 261] width 12 height 12
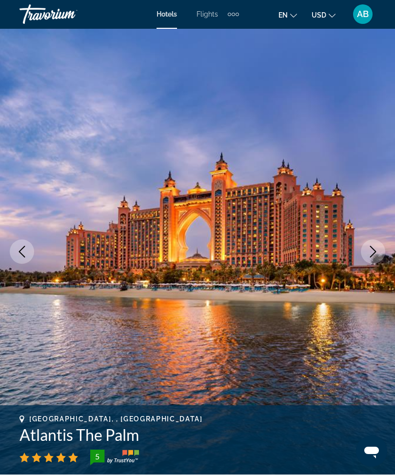
scroll to position [9, 0]
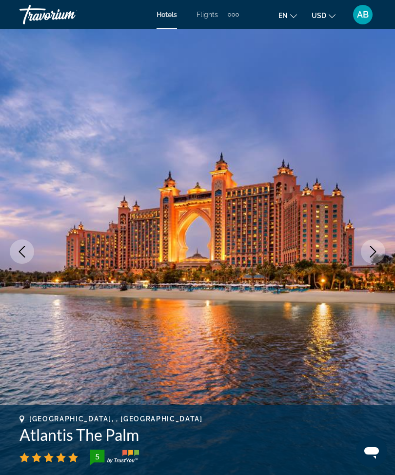
click at [379, 256] on icon "Next image" at bounding box center [373, 252] width 12 height 12
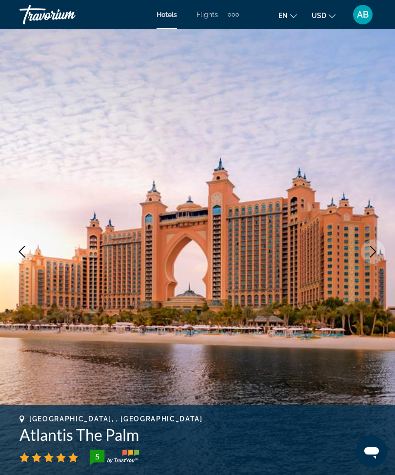
click at [373, 261] on button "Next image" at bounding box center [373, 252] width 24 height 24
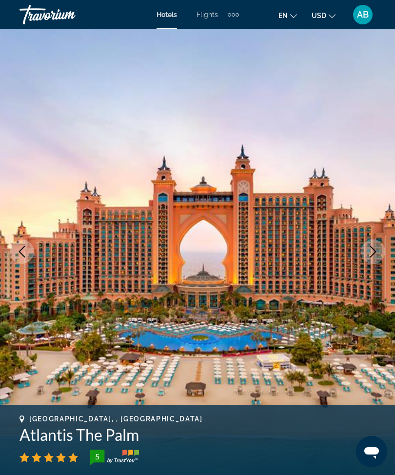
click at [373, 260] on button "Next image" at bounding box center [373, 252] width 24 height 24
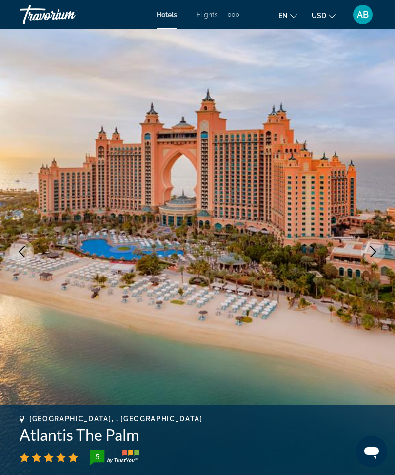
click at [371, 259] on button "Next image" at bounding box center [373, 252] width 24 height 24
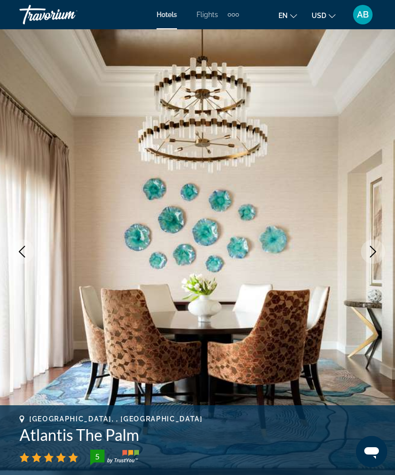
click at [372, 252] on icon "Next image" at bounding box center [373, 252] width 12 height 12
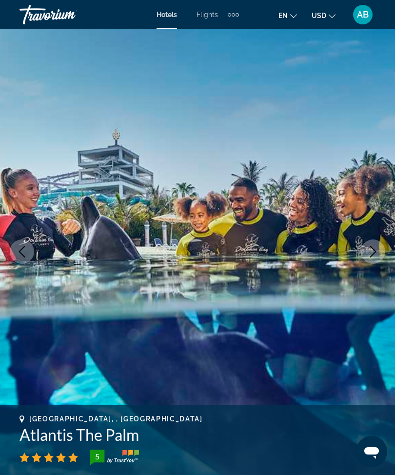
click at [371, 256] on icon "Next image" at bounding box center [373, 252] width 12 height 12
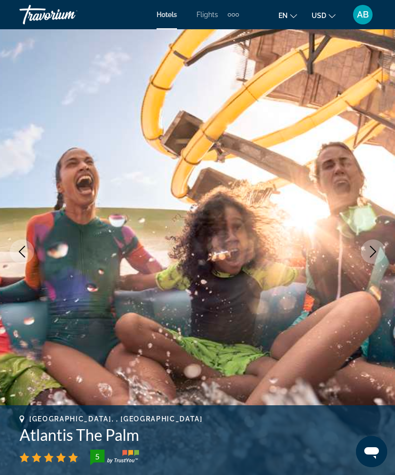
click at [373, 257] on icon "Next image" at bounding box center [373, 252] width 12 height 12
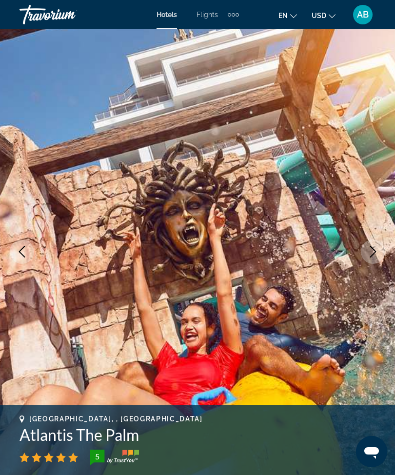
click at [373, 257] on icon "Next image" at bounding box center [373, 252] width 12 height 12
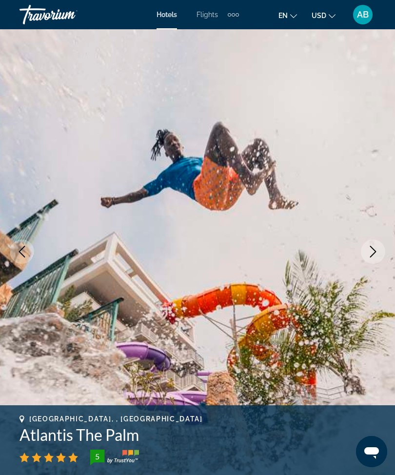
click at [378, 259] on button "Next image" at bounding box center [373, 252] width 24 height 24
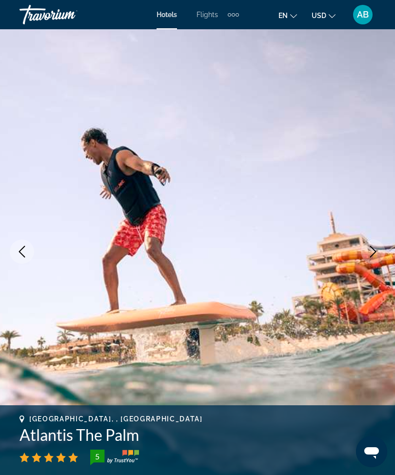
click at [371, 256] on icon "Next image" at bounding box center [373, 252] width 6 height 12
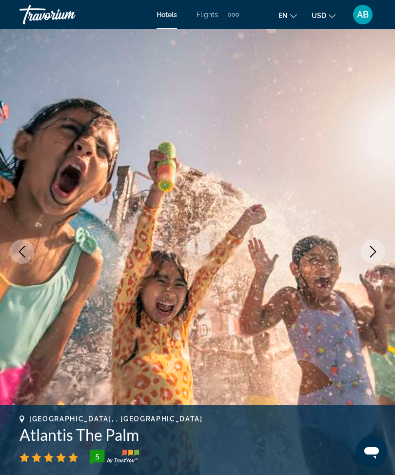
click at [373, 257] on icon "Next image" at bounding box center [373, 252] width 12 height 12
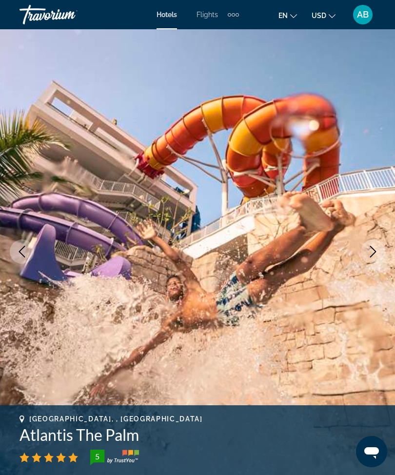
click at [375, 254] on icon "Next image" at bounding box center [373, 252] width 12 height 12
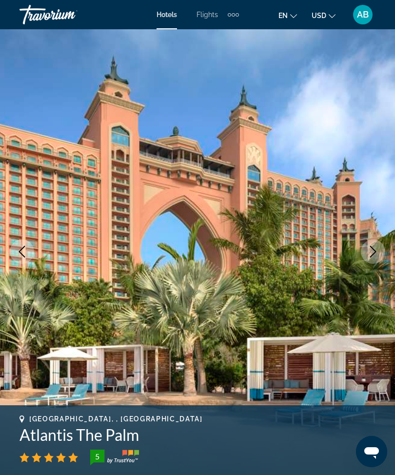
click at [376, 259] on button "Next image" at bounding box center [373, 252] width 24 height 24
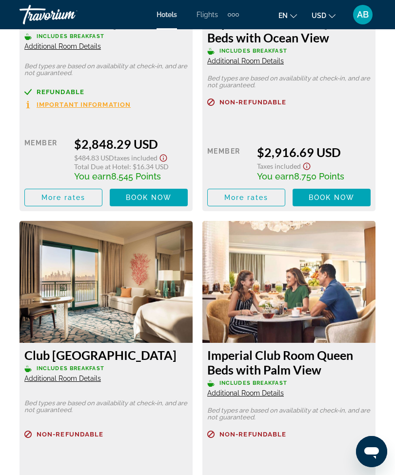
scroll to position [4159, 0]
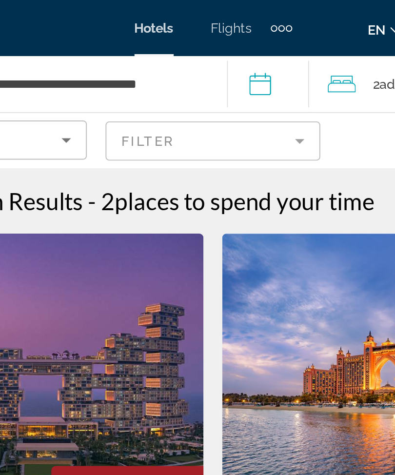
click at [157, 73] on mat-form-field "Filter" at bounding box center [197, 73] width 112 height 20
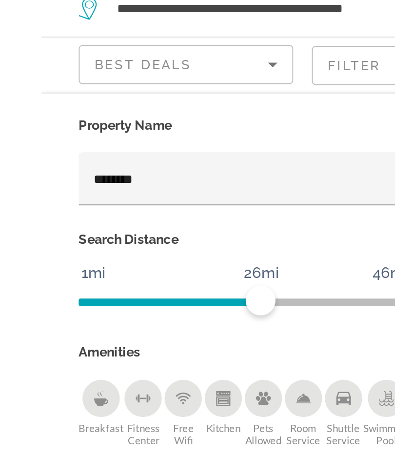
click at [68, 127] on input "********" at bounding box center [106, 133] width 158 height 12
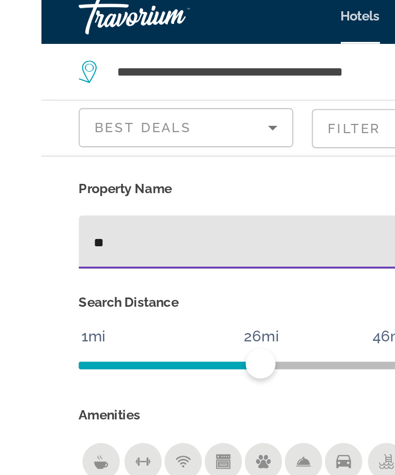
type input "*"
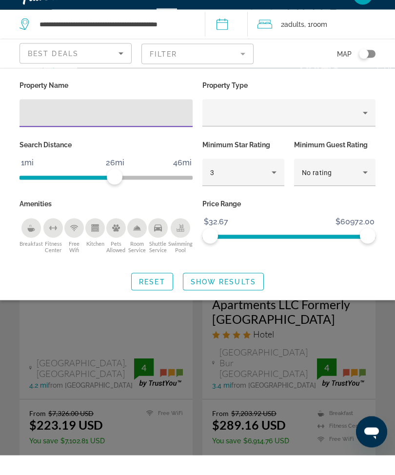
click at [250, 298] on span "Show Results" at bounding box center [223, 302] width 65 height 8
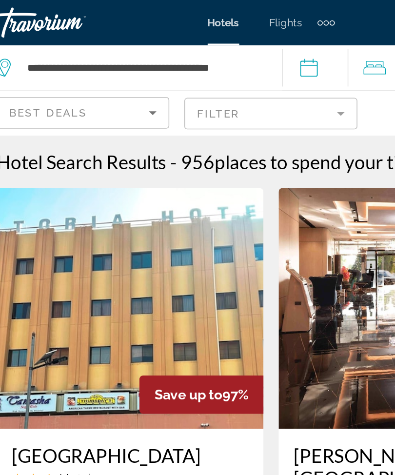
click at [223, 78] on mat-form-field "Filter" at bounding box center [197, 73] width 112 height 20
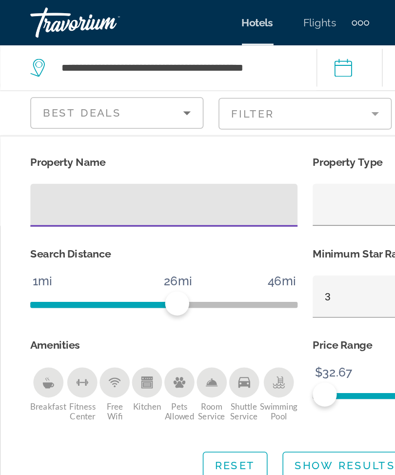
click at [95, 138] on input "Hotel Filters" at bounding box center [106, 133] width 158 height 12
type input "****"
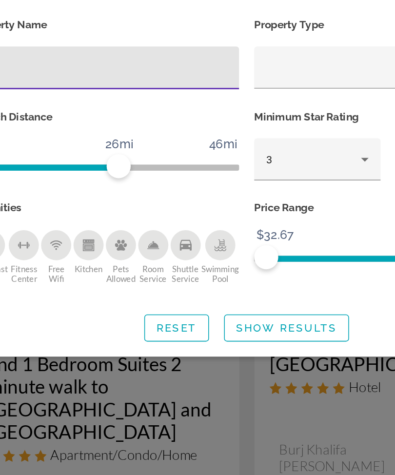
click at [193, 298] on span "Show Results" at bounding box center [223, 302] width 65 height 8
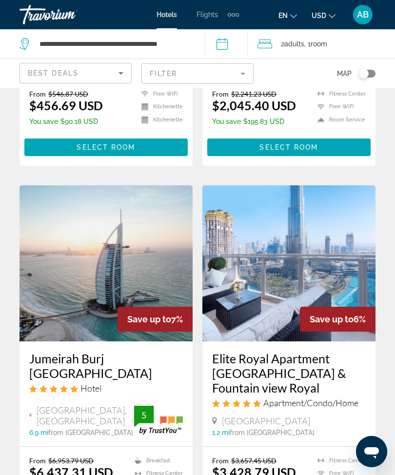
scroll to position [384, 0]
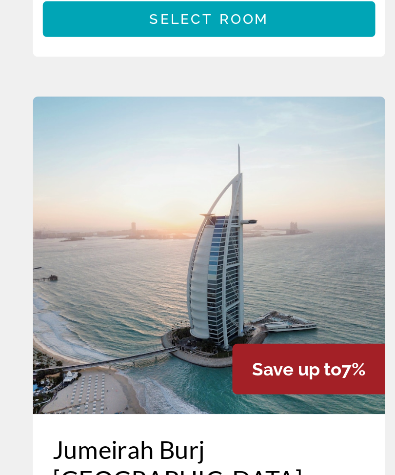
click at [128, 170] on img "Main content" at bounding box center [106, 248] width 173 height 156
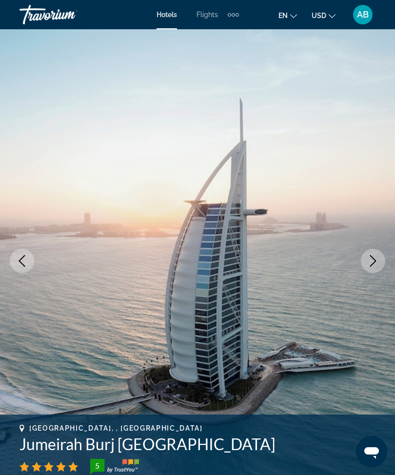
click at [374, 261] on icon "Next image" at bounding box center [373, 261] width 12 height 12
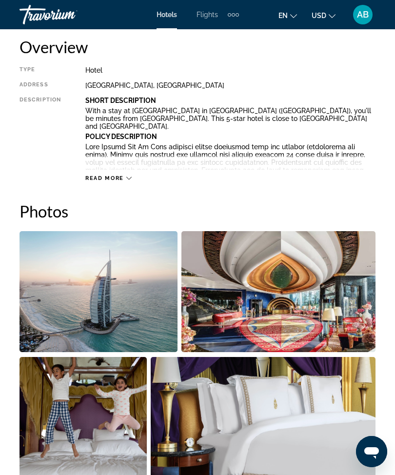
scroll to position [503, 0]
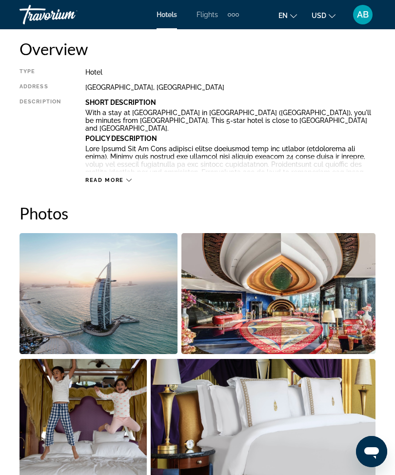
click at [133, 305] on img "Open full-screen image slider" at bounding box center [99, 293] width 158 height 121
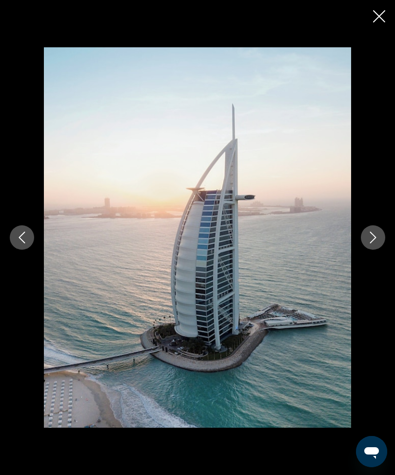
click at [374, 250] on button "Next image" at bounding box center [373, 237] width 24 height 24
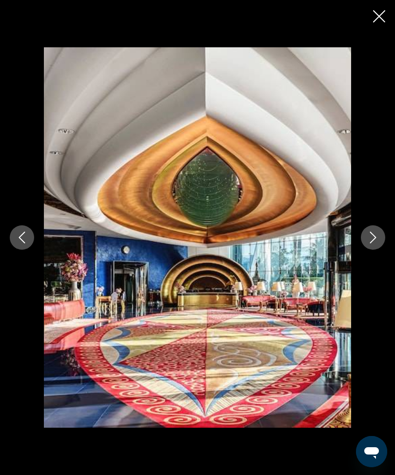
click at [377, 243] on icon "Next image" at bounding box center [373, 238] width 12 height 12
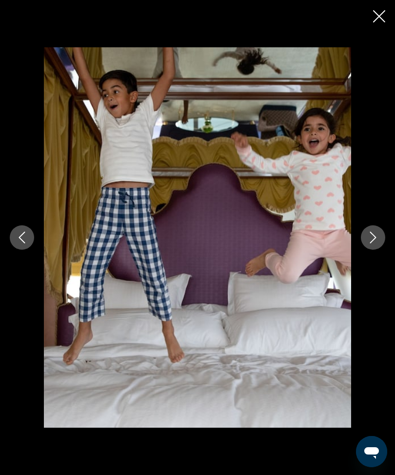
click at [378, 243] on icon "Next image" at bounding box center [373, 238] width 12 height 12
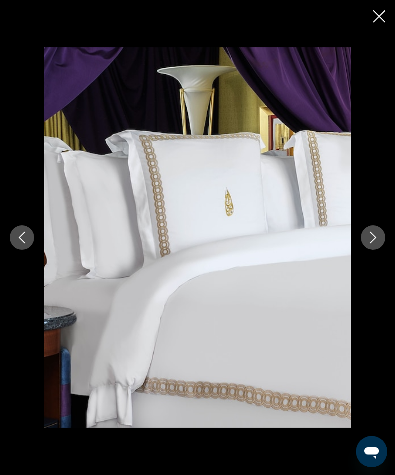
click at [381, 245] on button "Next image" at bounding box center [373, 237] width 24 height 24
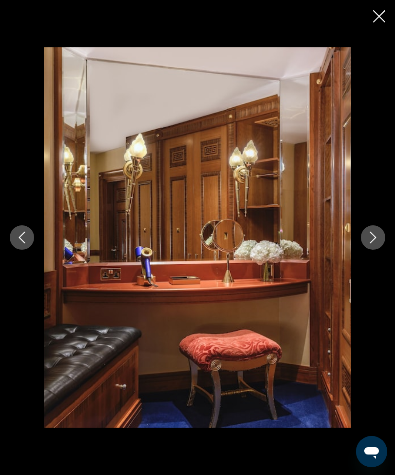
click at [377, 243] on icon "Next image" at bounding box center [373, 238] width 12 height 12
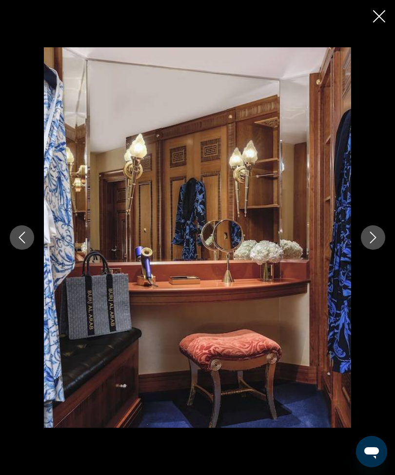
click at [377, 243] on icon "Next image" at bounding box center [373, 238] width 12 height 12
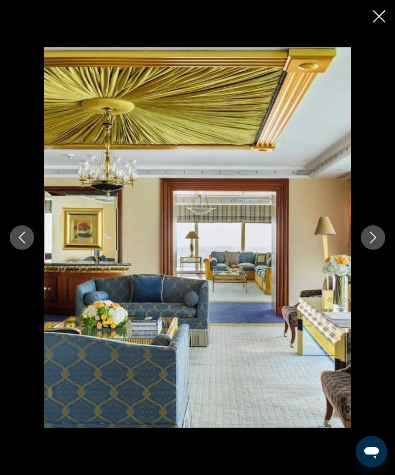
click at [378, 243] on icon "Next image" at bounding box center [373, 238] width 12 height 12
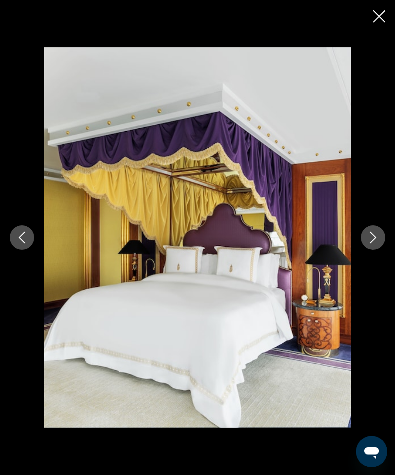
click at [376, 243] on icon "Next image" at bounding box center [373, 238] width 12 height 12
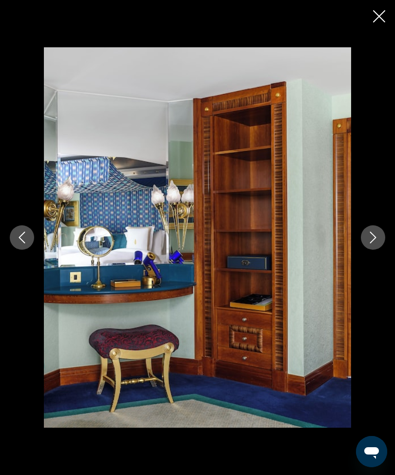
click at [380, 250] on button "Next image" at bounding box center [373, 237] width 24 height 24
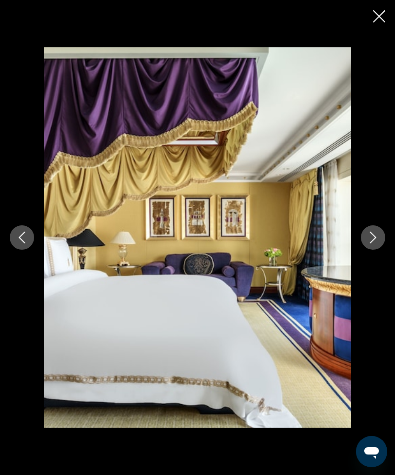
click at [378, 243] on icon "Next image" at bounding box center [373, 238] width 12 height 12
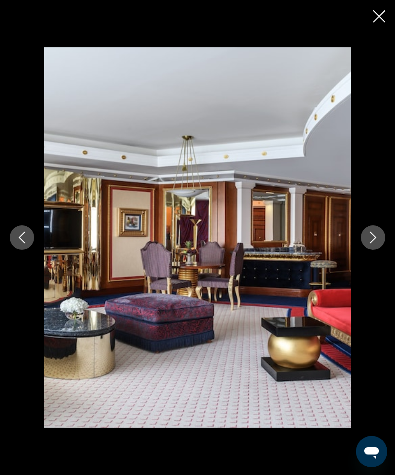
click at [374, 250] on button "Next image" at bounding box center [373, 237] width 24 height 24
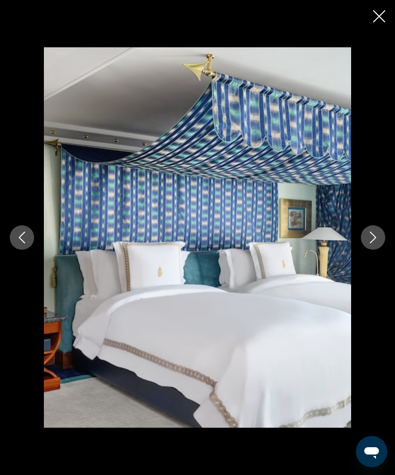
click at [375, 243] on icon "Next image" at bounding box center [373, 238] width 6 height 12
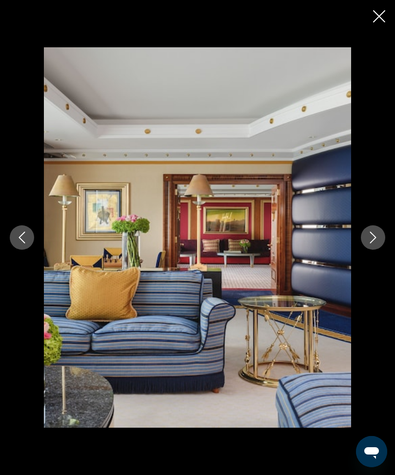
click at [378, 243] on icon "Next image" at bounding box center [373, 238] width 12 height 12
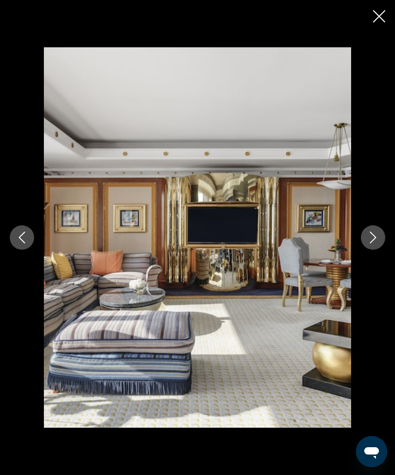
click at [378, 243] on icon "Next image" at bounding box center [373, 238] width 12 height 12
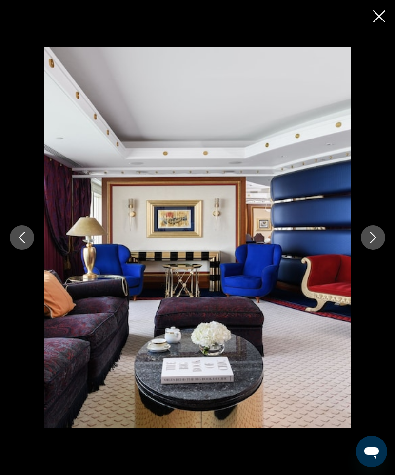
click at [370, 243] on icon "Next image" at bounding box center [373, 238] width 12 height 12
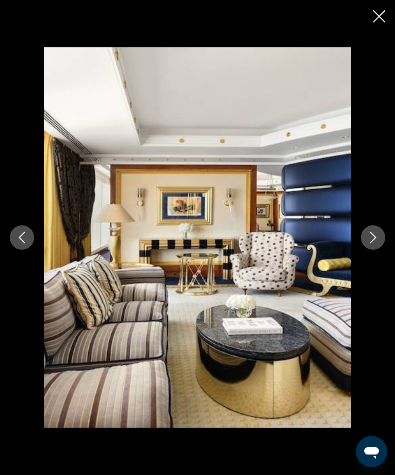
click at [373, 250] on button "Next image" at bounding box center [373, 237] width 24 height 24
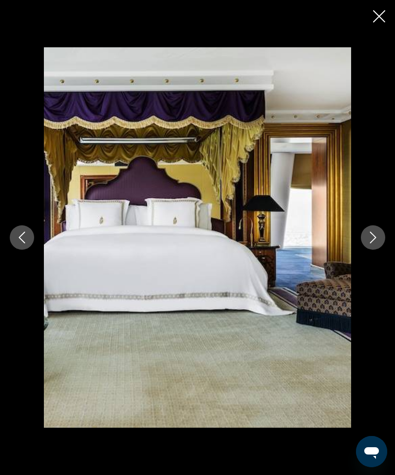
click at [374, 243] on icon "Next image" at bounding box center [373, 238] width 12 height 12
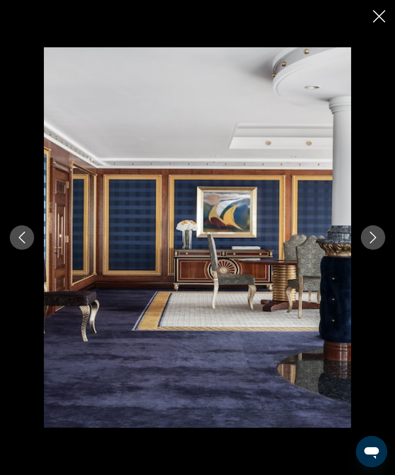
click at [374, 20] on icon "Close slideshow" at bounding box center [379, 16] width 12 height 12
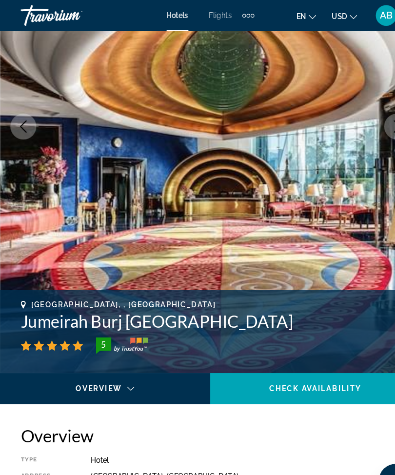
scroll to position [0, 0]
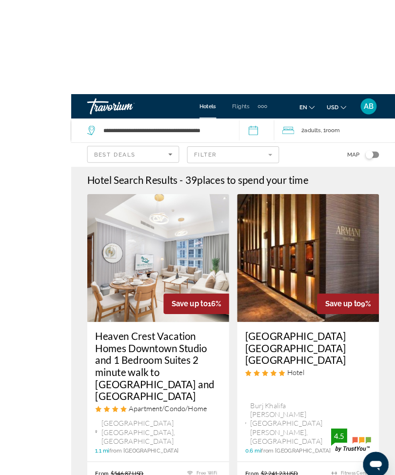
scroll to position [3, 0]
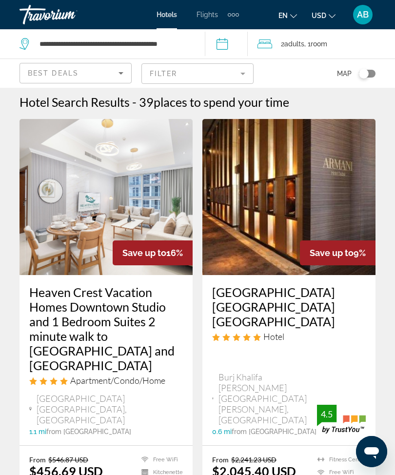
click at [202, 34] on app-destination-search "**********" at bounding box center [102, 43] width 205 height 29
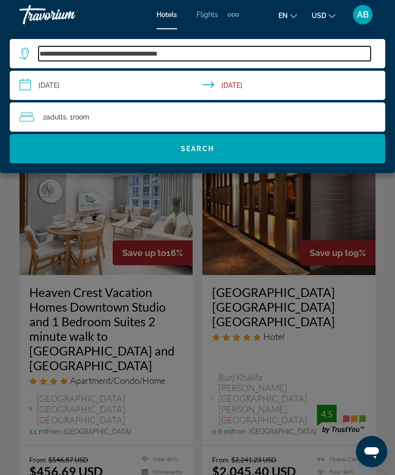
click at [217, 54] on input "**********" at bounding box center [205, 53] width 332 height 15
type input "**********"
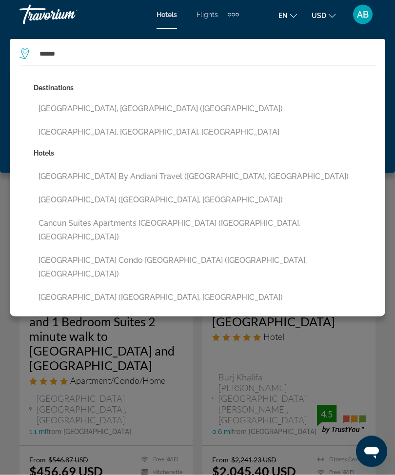
click at [132, 112] on button "[GEOGRAPHIC_DATA], [GEOGRAPHIC_DATA] ([GEOGRAPHIC_DATA])" at bounding box center [205, 109] width 342 height 19
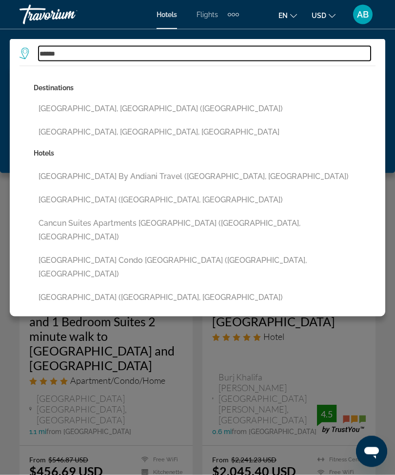
type input "**********"
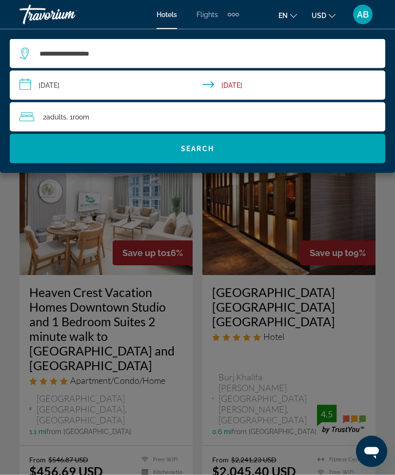
click at [29, 81] on input "**********" at bounding box center [200, 87] width 380 height 32
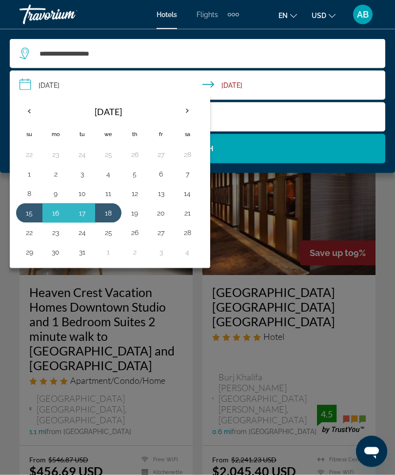
scroll to position [3, 0]
click at [34, 111] on th "Previous month" at bounding box center [29, 111] width 26 height 21
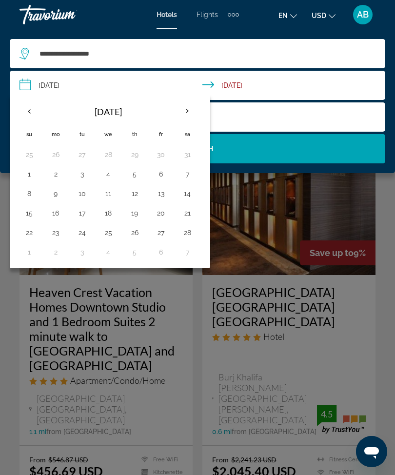
click at [24, 116] on th "Previous month" at bounding box center [29, 111] width 26 height 21
click at [28, 119] on th "Previous month" at bounding box center [29, 111] width 26 height 21
click at [24, 115] on th "Previous month" at bounding box center [29, 111] width 26 height 21
click at [55, 198] on button "10" at bounding box center [56, 194] width 16 height 14
click at [161, 199] on button "14" at bounding box center [161, 194] width 16 height 14
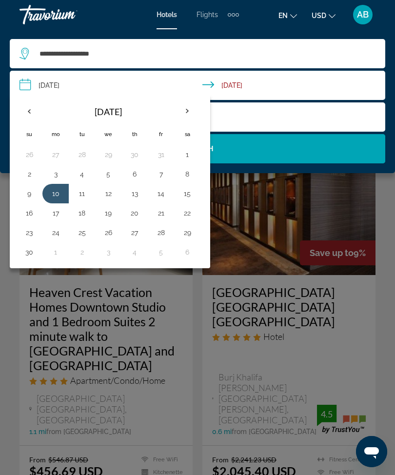
type input "**********"
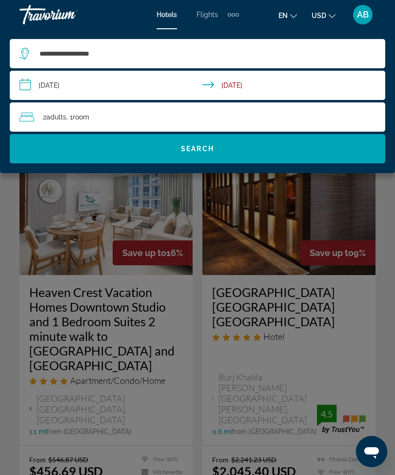
click at [259, 153] on span "Search widget" at bounding box center [198, 148] width 376 height 23
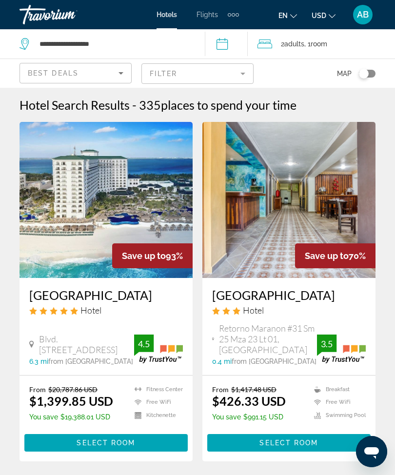
click at [245, 68] on mat-form-field "Filter" at bounding box center [197, 73] width 112 height 20
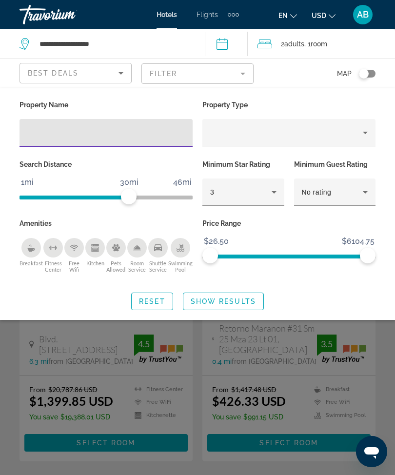
click at [81, 135] on input "Hotel Filters" at bounding box center [106, 133] width 158 height 12
type input "***"
click at [232, 300] on span "Show Results" at bounding box center [223, 302] width 65 height 8
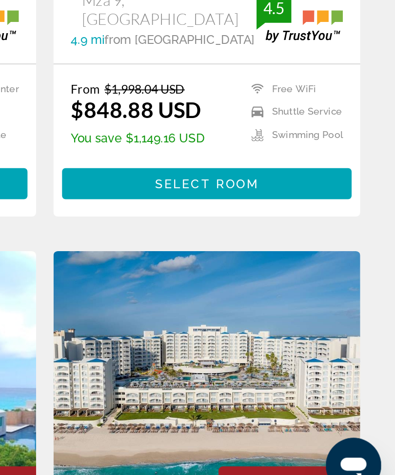
scroll to position [215, 0]
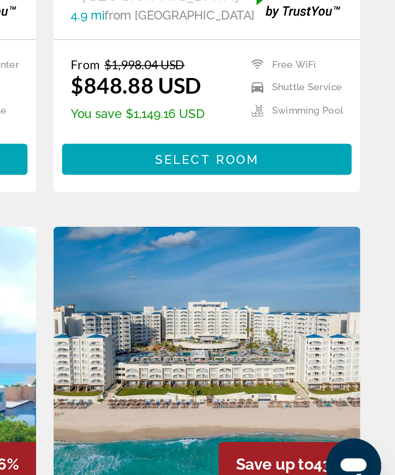
click at [202, 317] on img "Main content" at bounding box center [288, 395] width 173 height 156
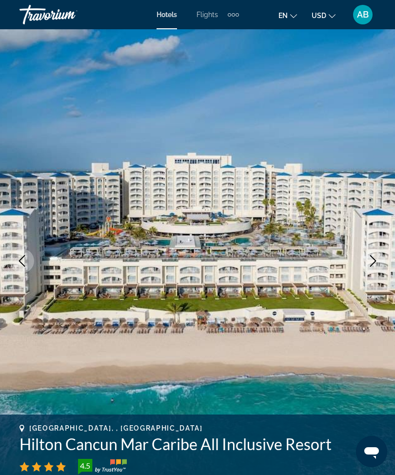
click at [372, 268] on button "Next image" at bounding box center [373, 261] width 24 height 24
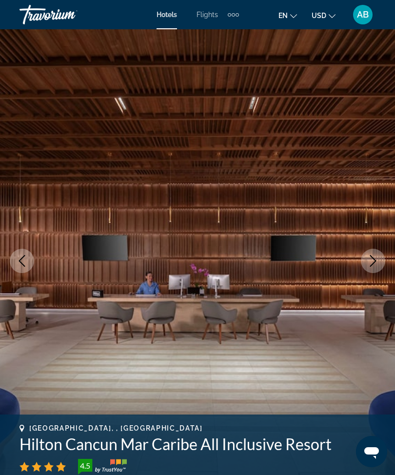
click at [25, 266] on icon "Previous image" at bounding box center [22, 261] width 12 height 12
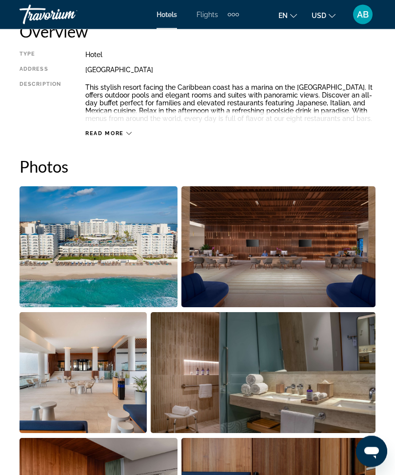
scroll to position [520, 0]
click at [126, 245] on img "Open full-screen image slider" at bounding box center [99, 246] width 158 height 121
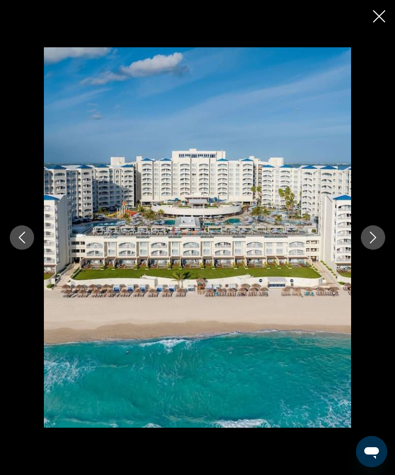
click at [380, 250] on button "Next image" at bounding box center [373, 237] width 24 height 24
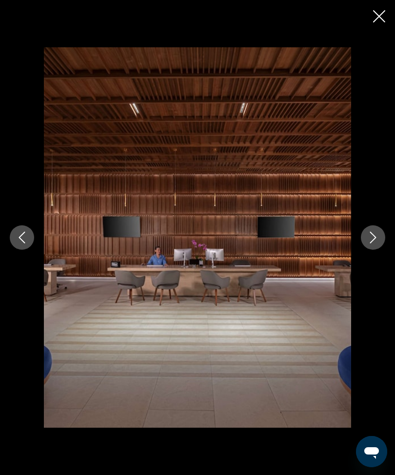
click at [369, 243] on icon "Next image" at bounding box center [373, 238] width 12 height 12
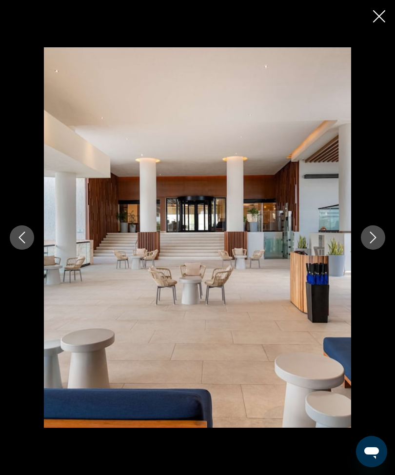
click at [377, 243] on icon "Next image" at bounding box center [373, 238] width 12 height 12
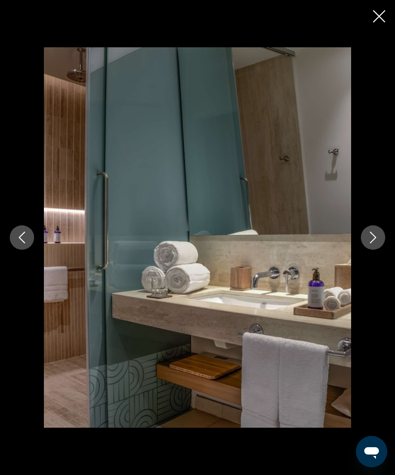
click at [378, 243] on icon "Next image" at bounding box center [373, 238] width 12 height 12
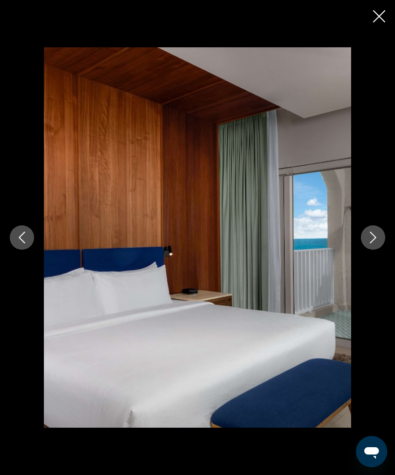
click at [394, 251] on div "prev next" at bounding box center [197, 237] width 395 height 380
click at [379, 250] on button "Next image" at bounding box center [373, 237] width 24 height 24
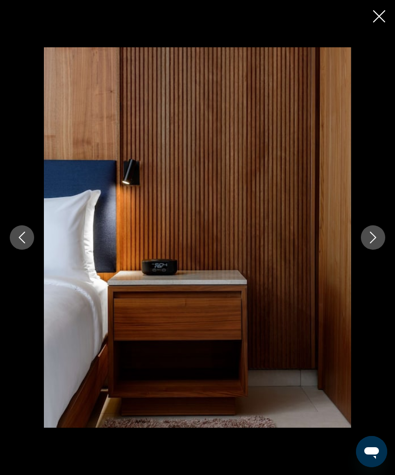
click at [375, 243] on icon "Next image" at bounding box center [373, 238] width 12 height 12
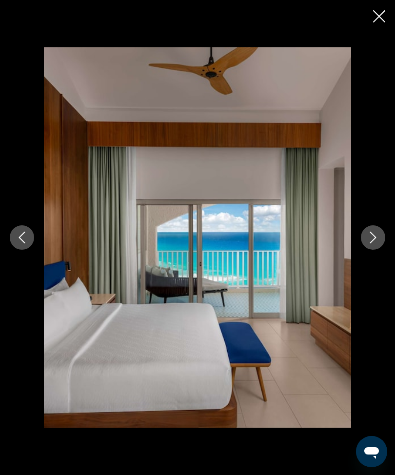
click at [373, 243] on icon "Next image" at bounding box center [373, 238] width 6 height 12
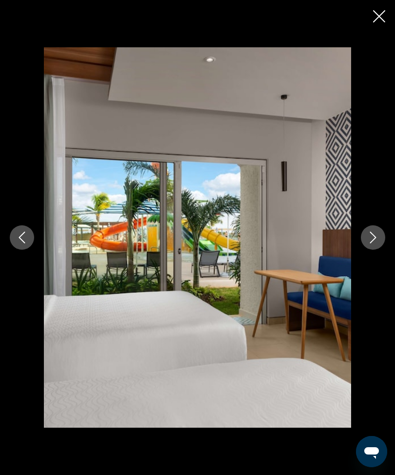
click at [372, 243] on icon "Next image" at bounding box center [373, 238] width 12 height 12
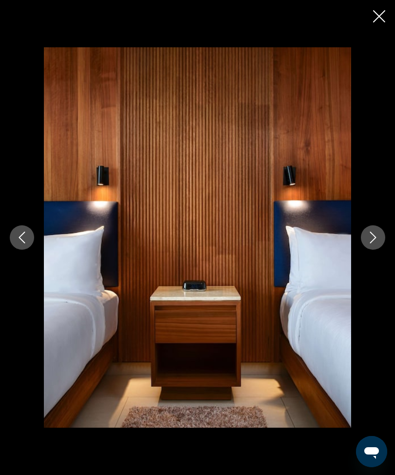
click at [376, 243] on icon "Next image" at bounding box center [373, 238] width 12 height 12
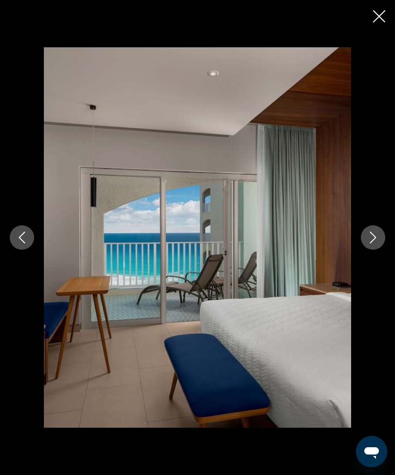
click at [379, 243] on icon "Next image" at bounding box center [373, 238] width 12 height 12
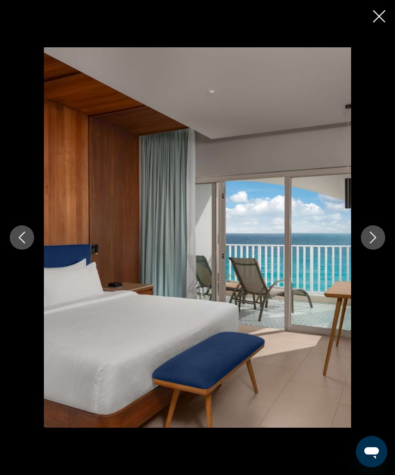
click at [371, 250] on button "Next image" at bounding box center [373, 237] width 24 height 24
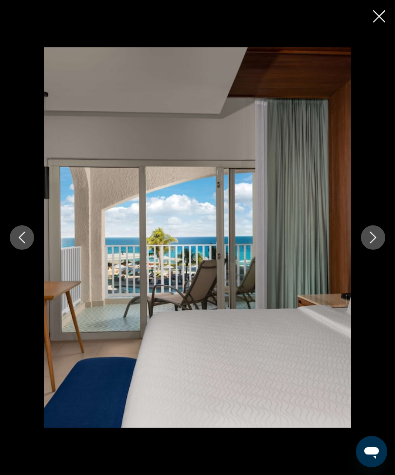
click at [382, 242] on div "prev next" at bounding box center [197, 237] width 395 height 380
click at [376, 243] on icon "Next image" at bounding box center [373, 238] width 6 height 12
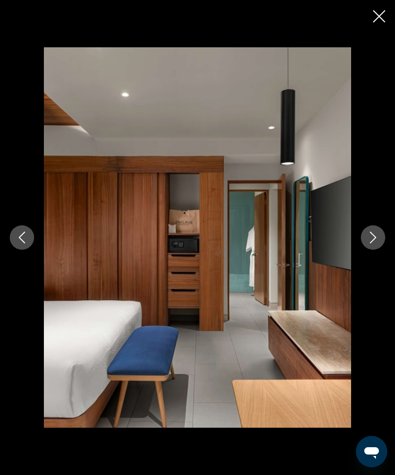
click at [384, 16] on icon "Close slideshow" at bounding box center [379, 16] width 12 height 12
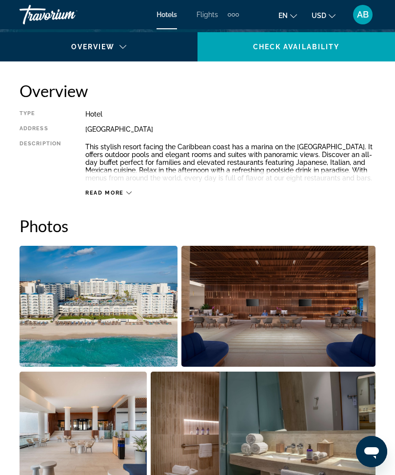
scroll to position [0, 0]
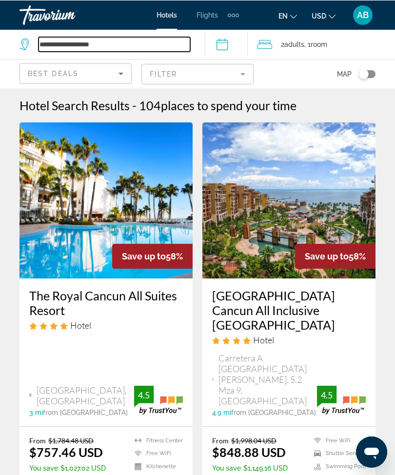
click at [147, 40] on input "**********" at bounding box center [115, 44] width 152 height 15
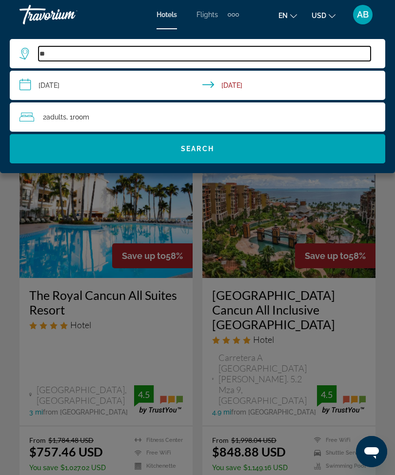
type input "*"
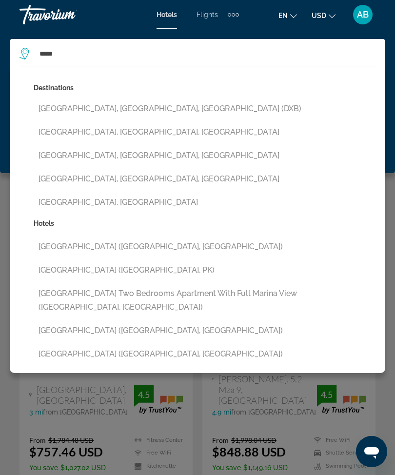
click at [196, 106] on button "[GEOGRAPHIC_DATA], [GEOGRAPHIC_DATA], [GEOGRAPHIC_DATA] (DXB)" at bounding box center [205, 109] width 342 height 19
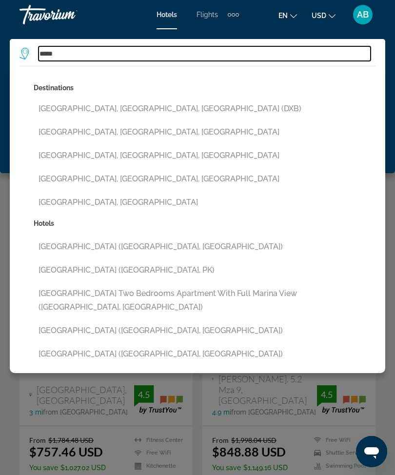
type input "**********"
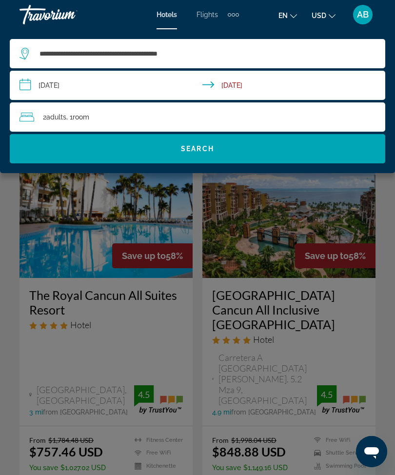
click at [17, 90] on input "**********" at bounding box center [200, 87] width 380 height 32
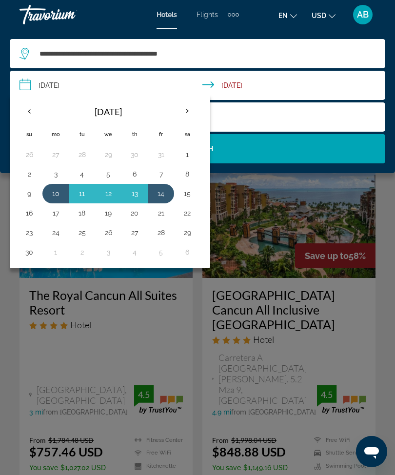
click at [194, 111] on th "Next month" at bounding box center [187, 111] width 26 height 21
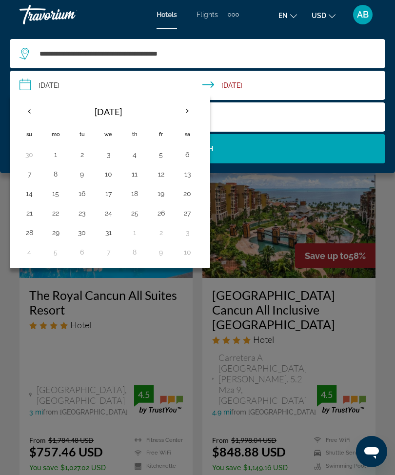
click at [191, 115] on th "Next month" at bounding box center [187, 111] width 26 height 21
click at [190, 120] on th "Next month" at bounding box center [187, 111] width 26 height 21
click at [194, 118] on th "Next month" at bounding box center [187, 111] width 26 height 21
click at [199, 114] on th "Next month" at bounding box center [187, 111] width 26 height 21
click at [29, 110] on th "Previous month" at bounding box center [29, 111] width 26 height 21
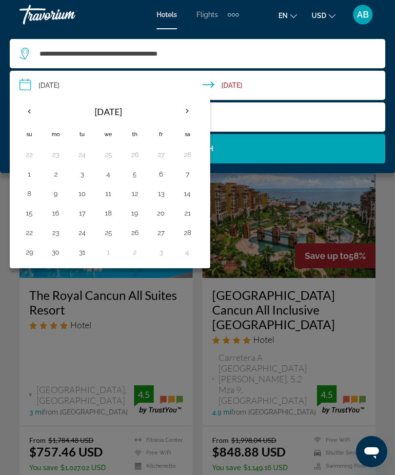
click at [161, 175] on button "6" at bounding box center [161, 174] width 16 height 14
click at [30, 218] on button "15" at bounding box center [29, 213] width 16 height 14
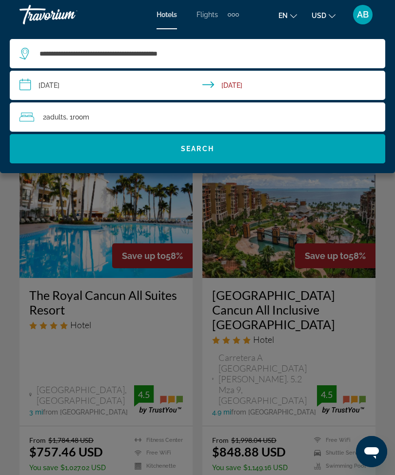
click at [32, 89] on input "**********" at bounding box center [200, 87] width 380 height 32
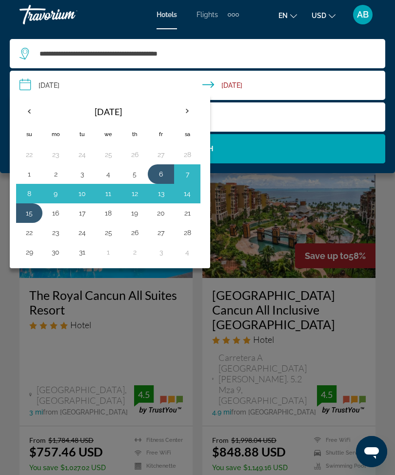
click at [75, 200] on button "10" at bounding box center [82, 194] width 16 height 14
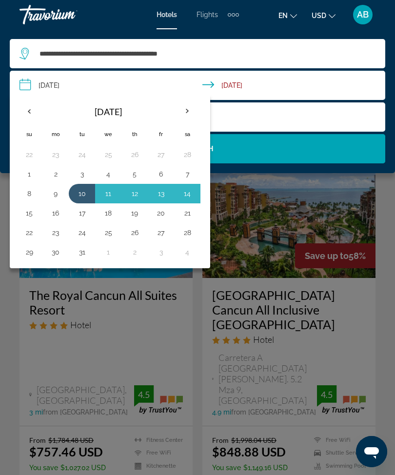
click at [166, 177] on button "6" at bounding box center [161, 174] width 16 height 14
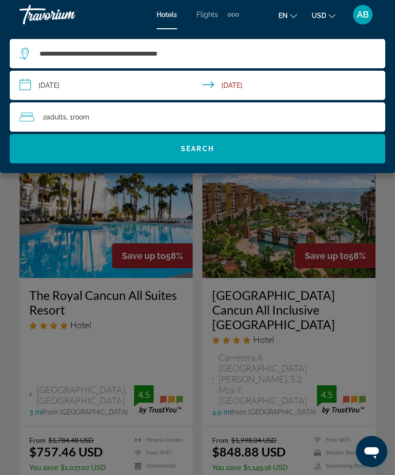
click at [227, 152] on span "Search widget" at bounding box center [198, 148] width 376 height 23
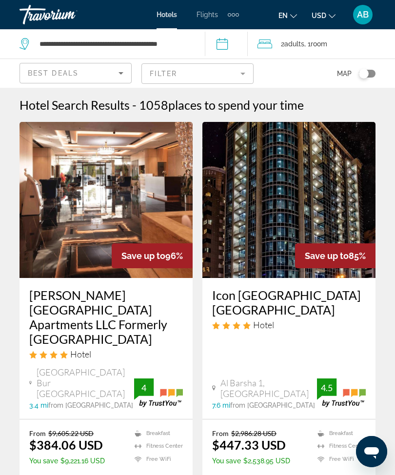
click at [301, 44] on span "Adults" at bounding box center [294, 44] width 20 height 8
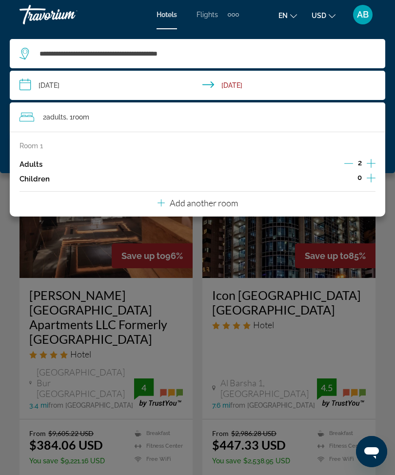
click at [24, 88] on input "**********" at bounding box center [200, 87] width 380 height 32
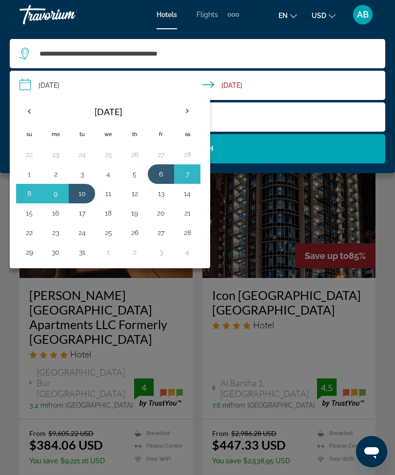
click at [189, 175] on button "7" at bounding box center [188, 174] width 16 height 14
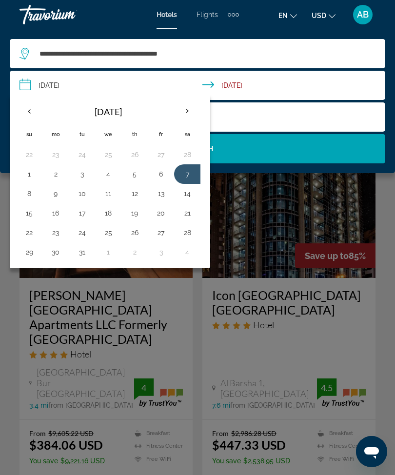
click at [79, 197] on button "10" at bounding box center [82, 194] width 16 height 14
type input "**********"
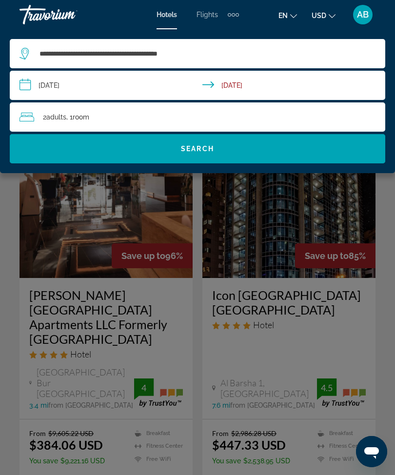
click at [225, 160] on span "Search widget" at bounding box center [198, 148] width 376 height 23
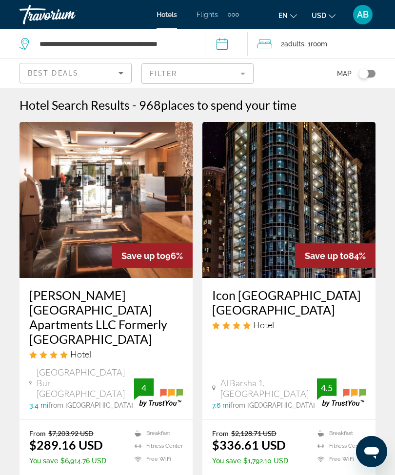
click at [238, 75] on mat-form-field "Filter" at bounding box center [197, 73] width 112 height 20
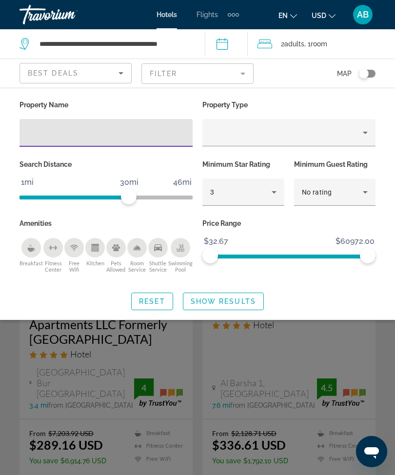
click at [126, 134] on input "Hotel Filters" at bounding box center [106, 133] width 158 height 12
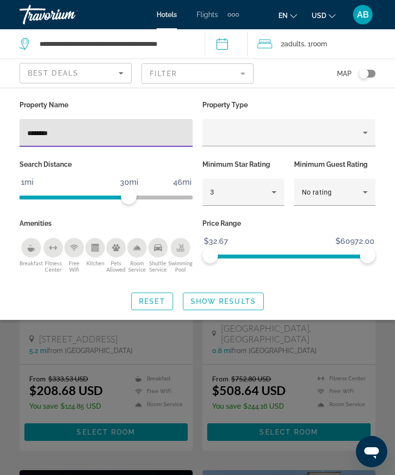
type input "*********"
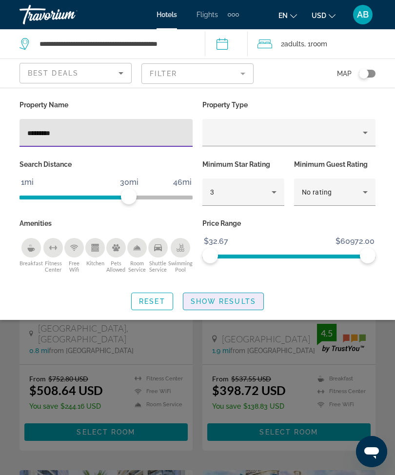
click at [231, 299] on span "Show Results" at bounding box center [223, 302] width 65 height 8
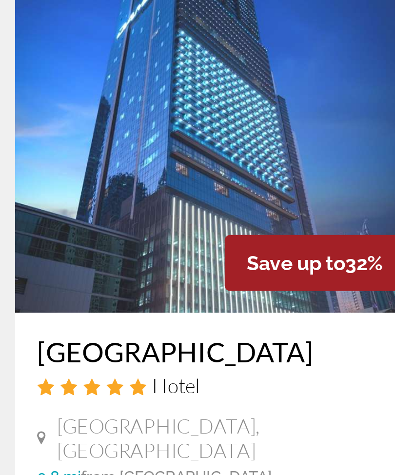
click at [99, 122] on img "Main content" at bounding box center [106, 200] width 173 height 156
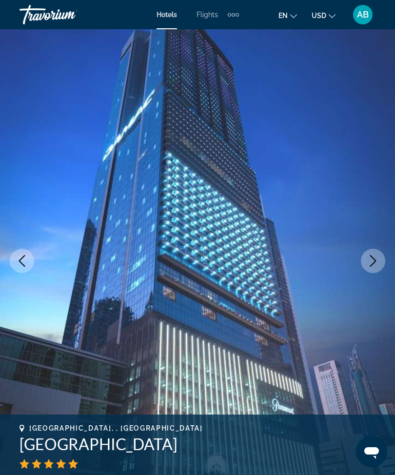
click at [373, 264] on icon "Next image" at bounding box center [373, 261] width 6 height 12
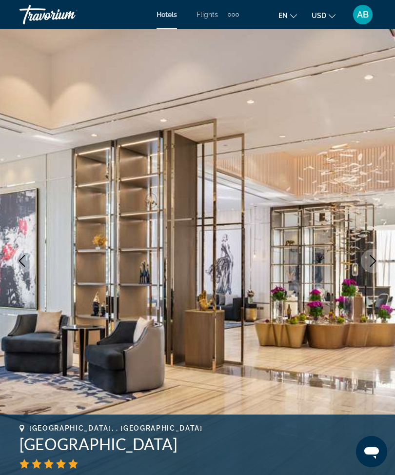
click at [375, 264] on icon "Next image" at bounding box center [373, 261] width 12 height 12
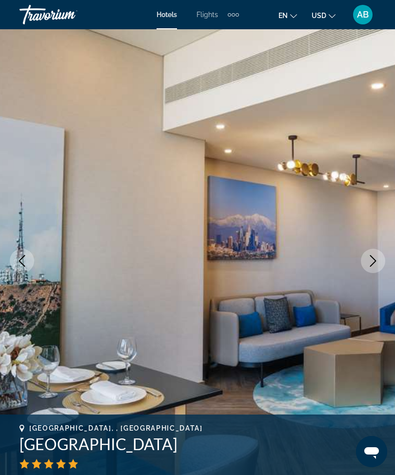
click at [376, 265] on icon "Next image" at bounding box center [373, 261] width 12 height 12
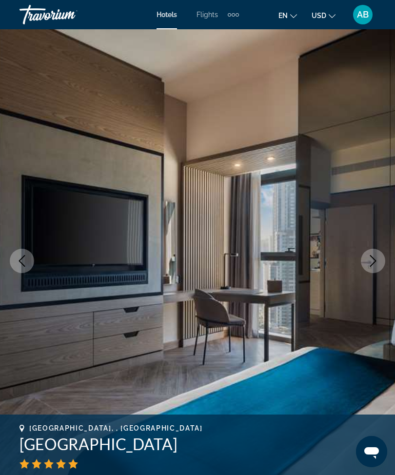
click at [375, 264] on icon "Next image" at bounding box center [373, 261] width 12 height 12
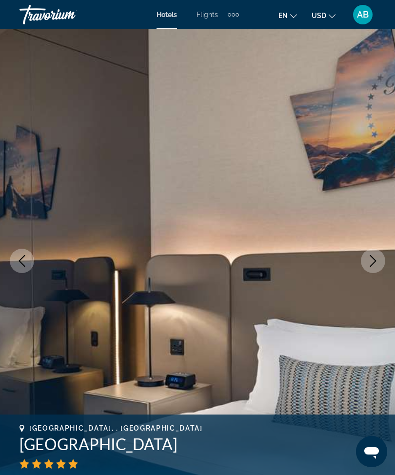
click at [374, 263] on icon "Next image" at bounding box center [373, 261] width 12 height 12
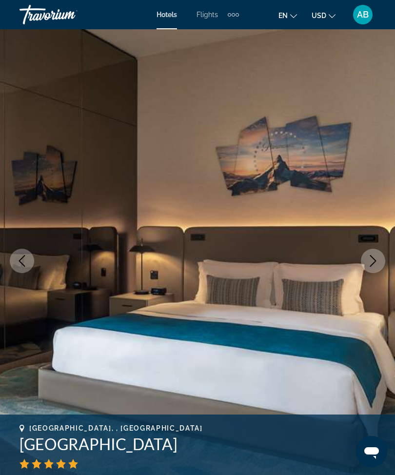
click at [378, 261] on icon "Next image" at bounding box center [373, 261] width 12 height 12
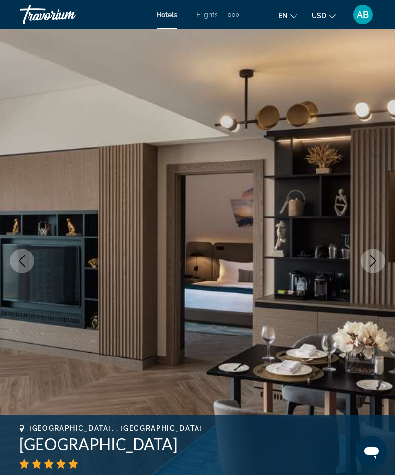
click at [371, 266] on icon "Next image" at bounding box center [373, 261] width 12 height 12
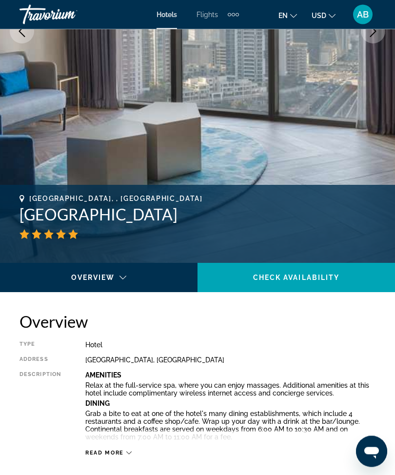
scroll to position [223, 0]
